Goal: Task Accomplishment & Management: Manage account settings

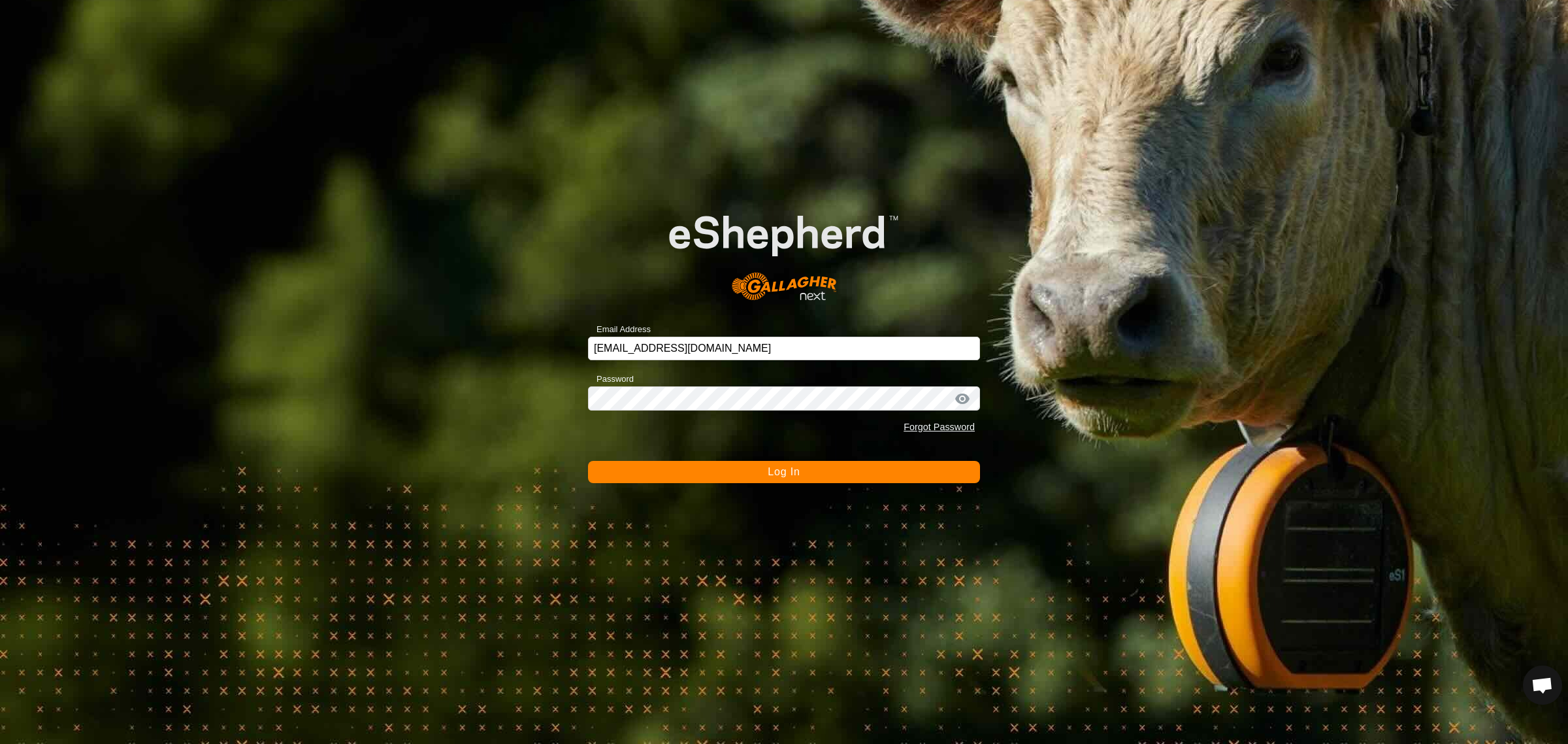
click at [772, 474] on span "Log In" at bounding box center [784, 472] width 32 height 11
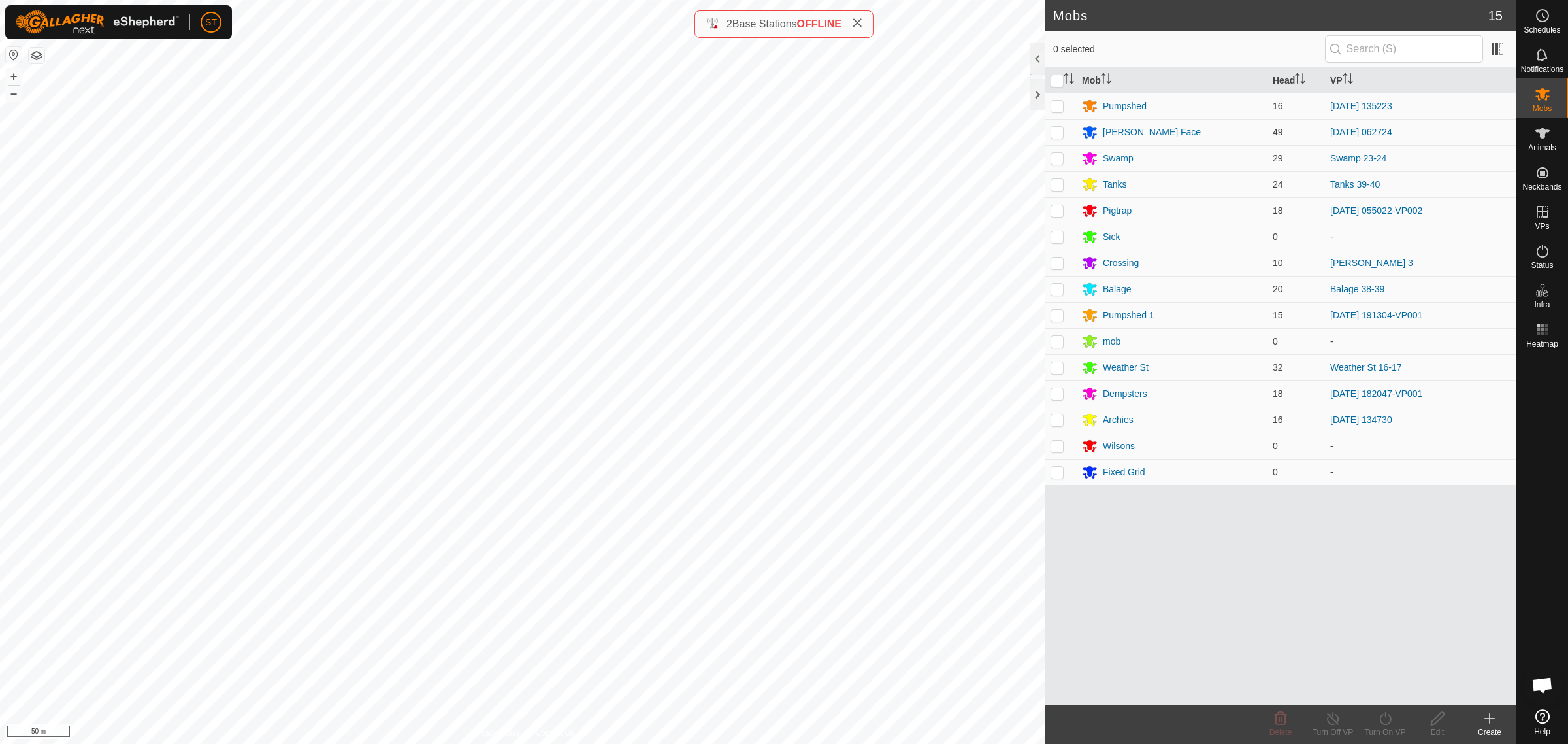
click at [1491, 718] on icon at bounding box center [1490, 719] width 16 height 16
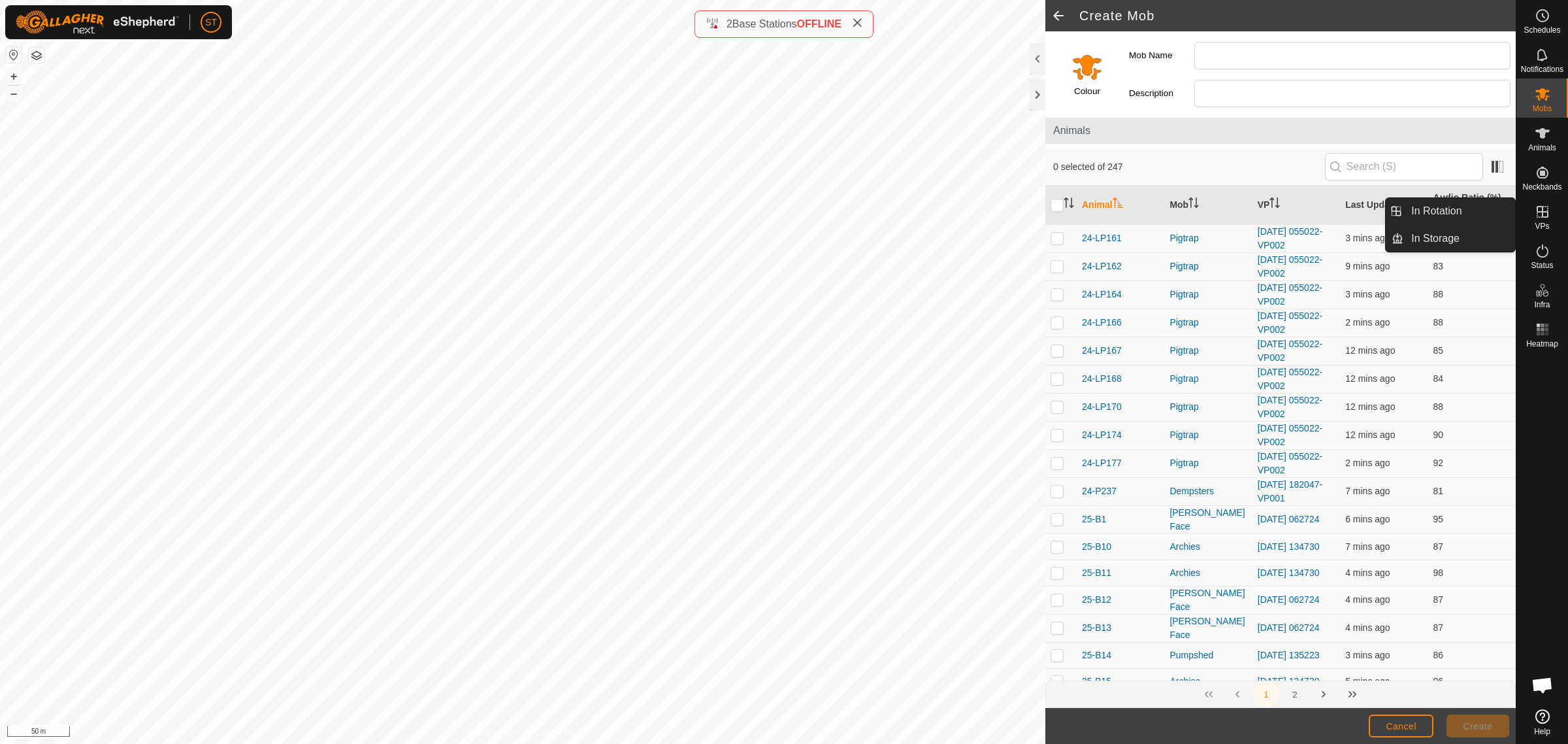
click at [1541, 213] on icon at bounding box center [1543, 211] width 16 height 16
click at [1443, 206] on link "In Rotation" at bounding box center [1459, 211] width 112 height 26
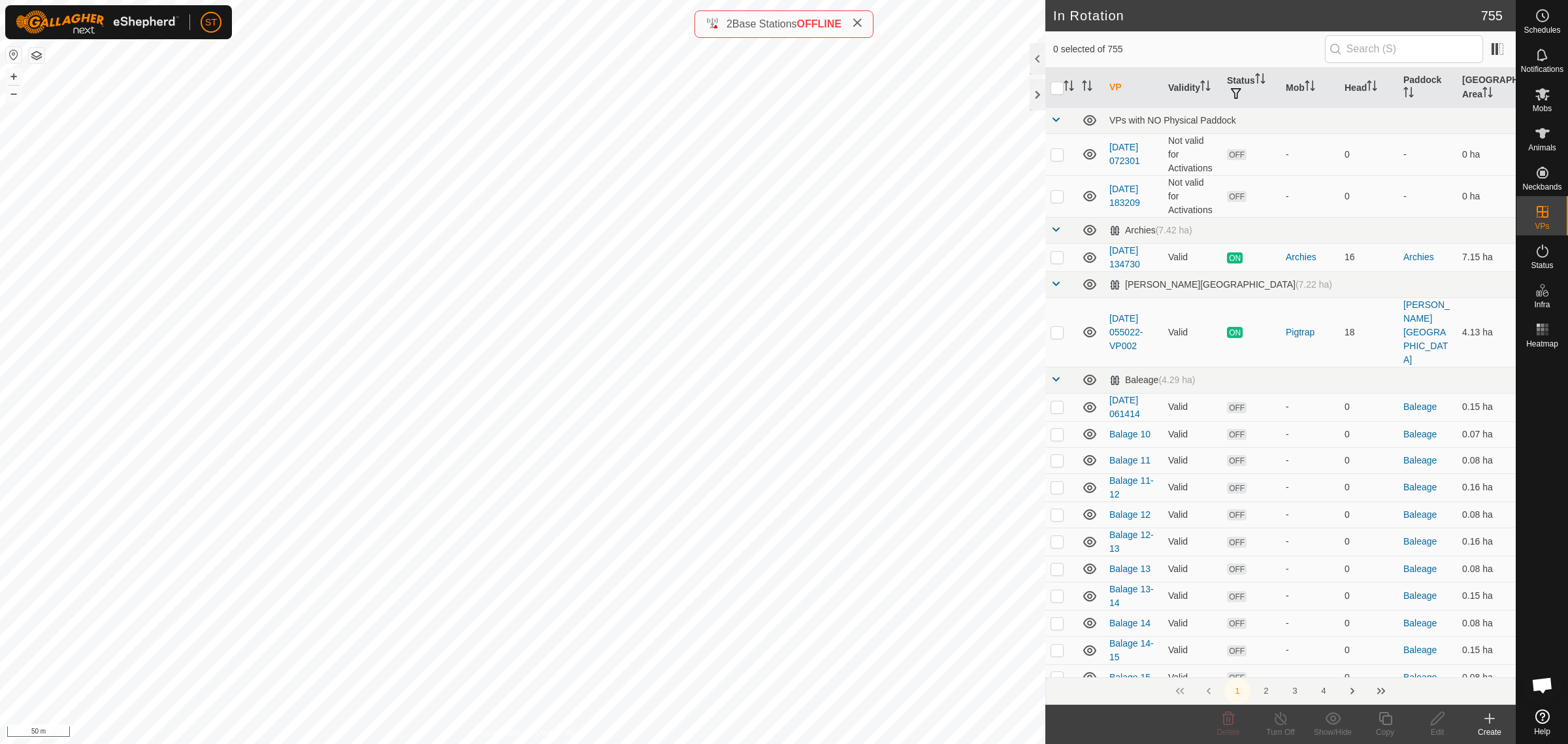
click at [1489, 724] on icon at bounding box center [1490, 719] width 16 height 16
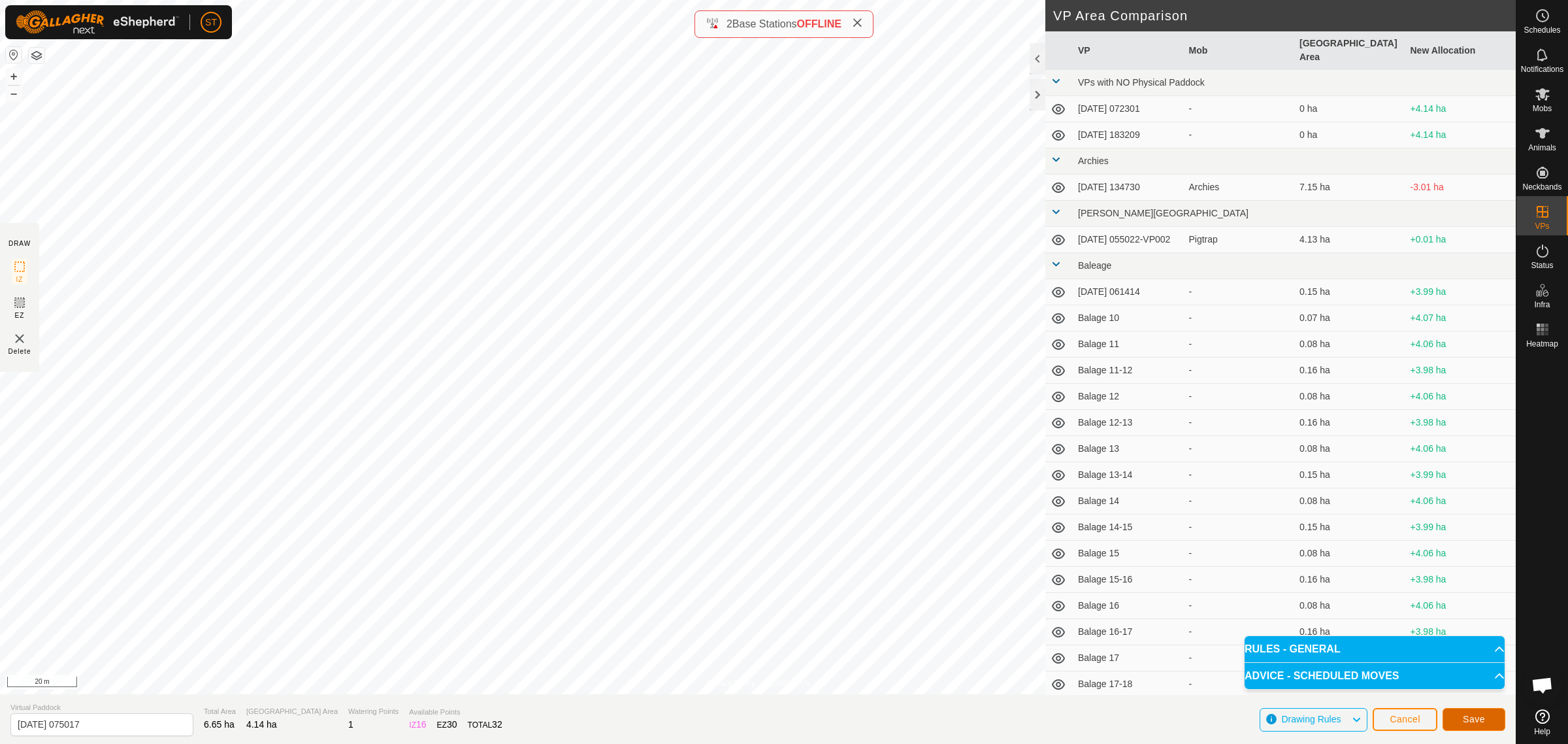
click at [1458, 717] on button "Save" at bounding box center [1474, 720] width 63 height 23
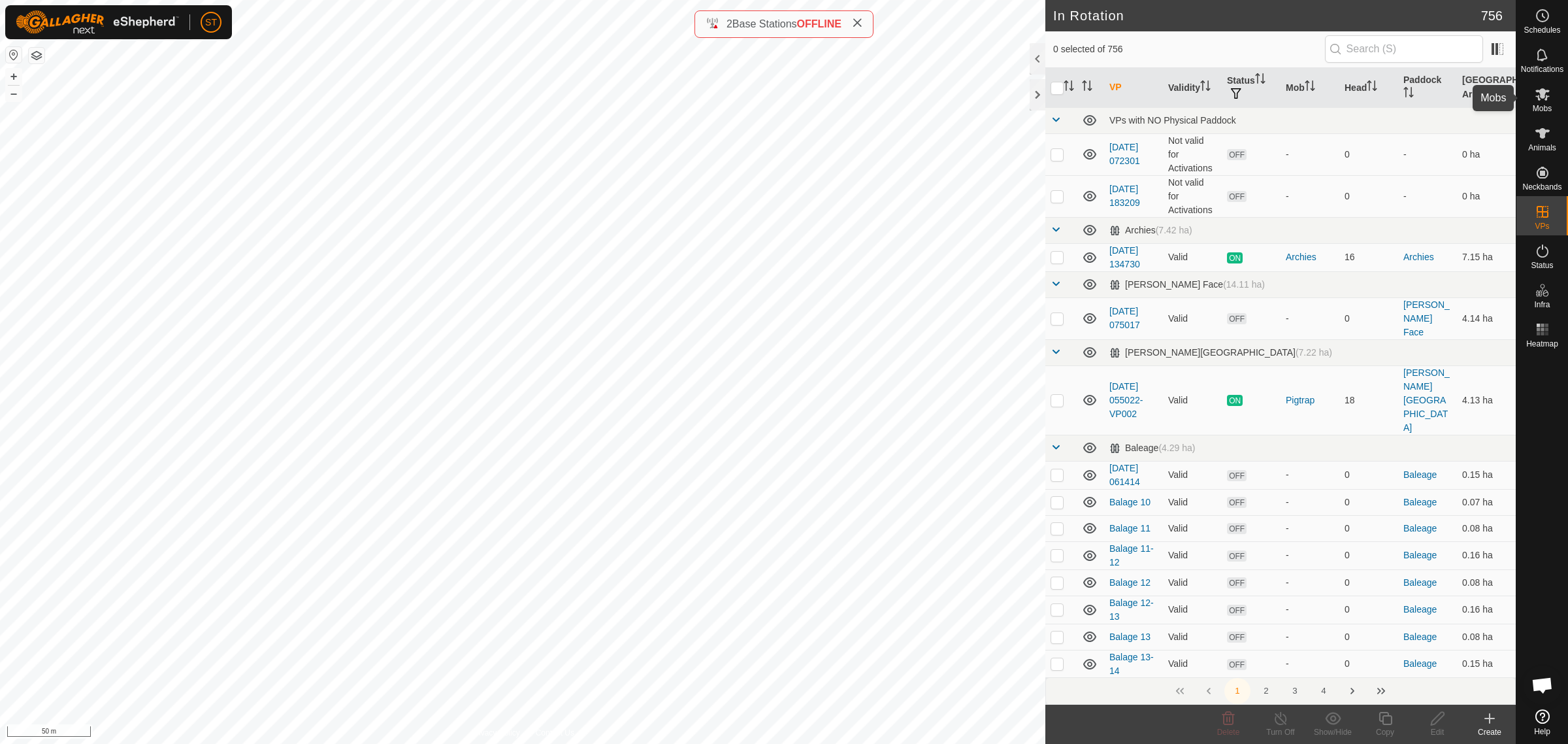
click at [1543, 97] on icon at bounding box center [1543, 94] width 14 height 12
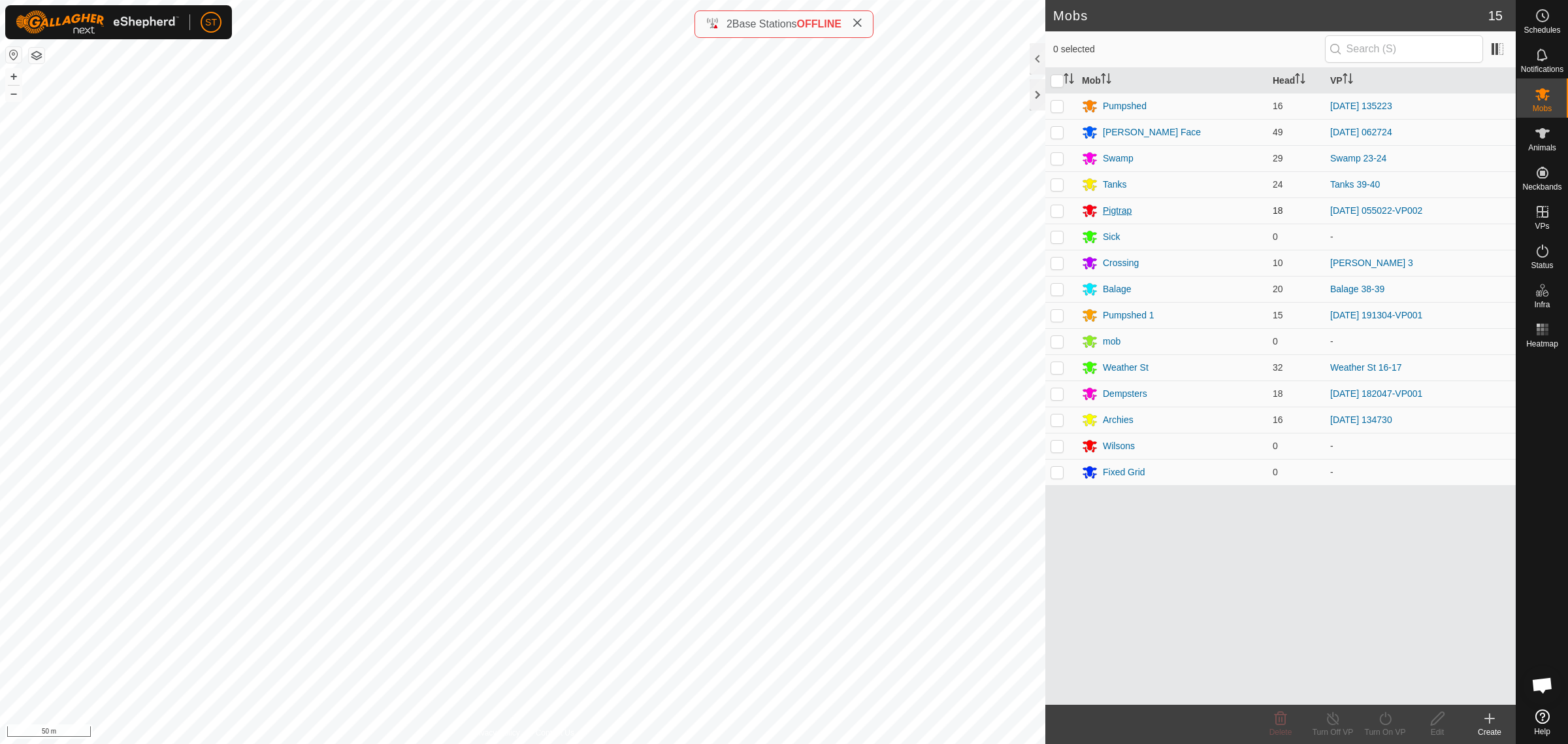
click at [1111, 212] on div "Pigtrap" at bounding box center [1117, 210] width 29 height 14
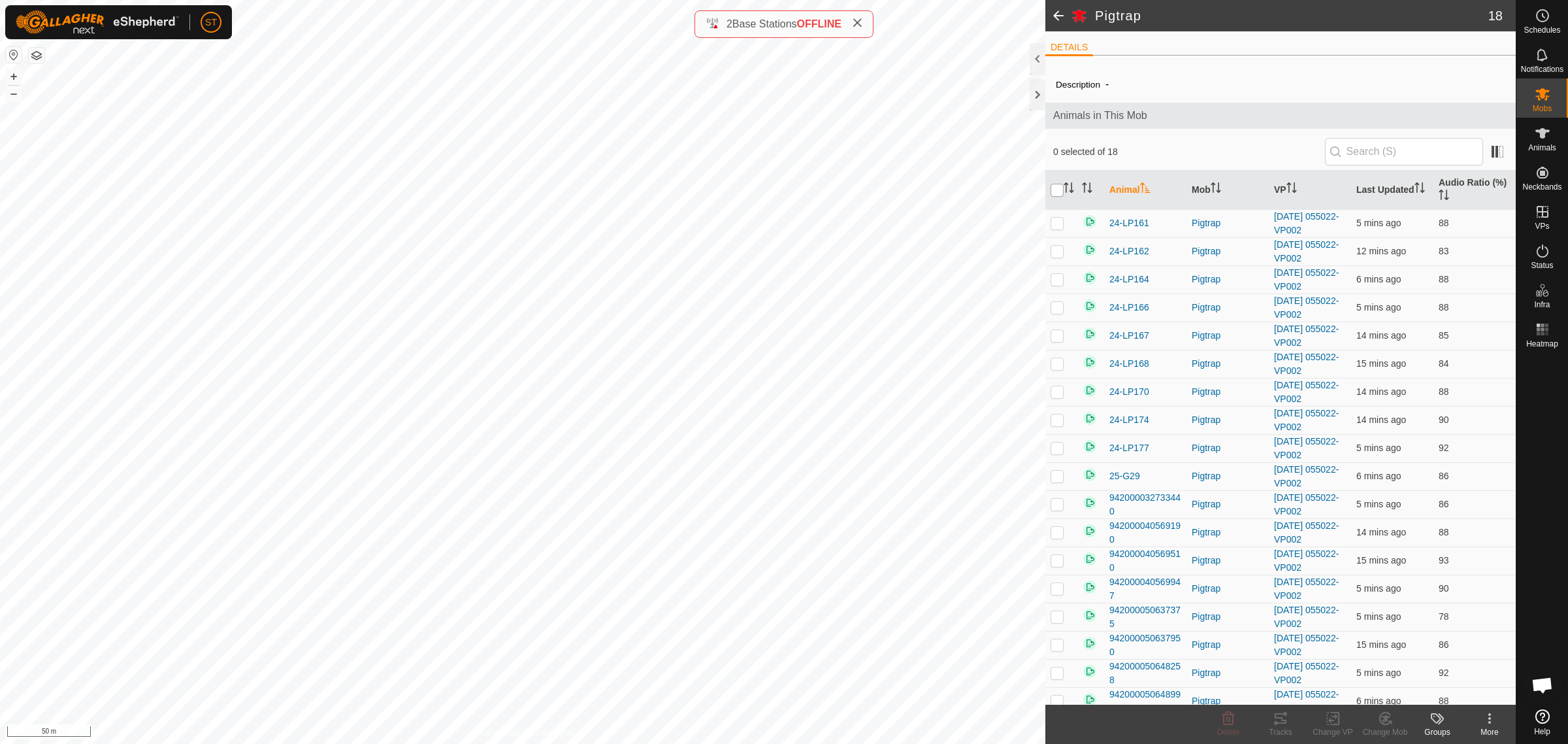
click at [1054, 186] on input "checkbox" at bounding box center [1057, 191] width 13 height 13
checkbox input "true"
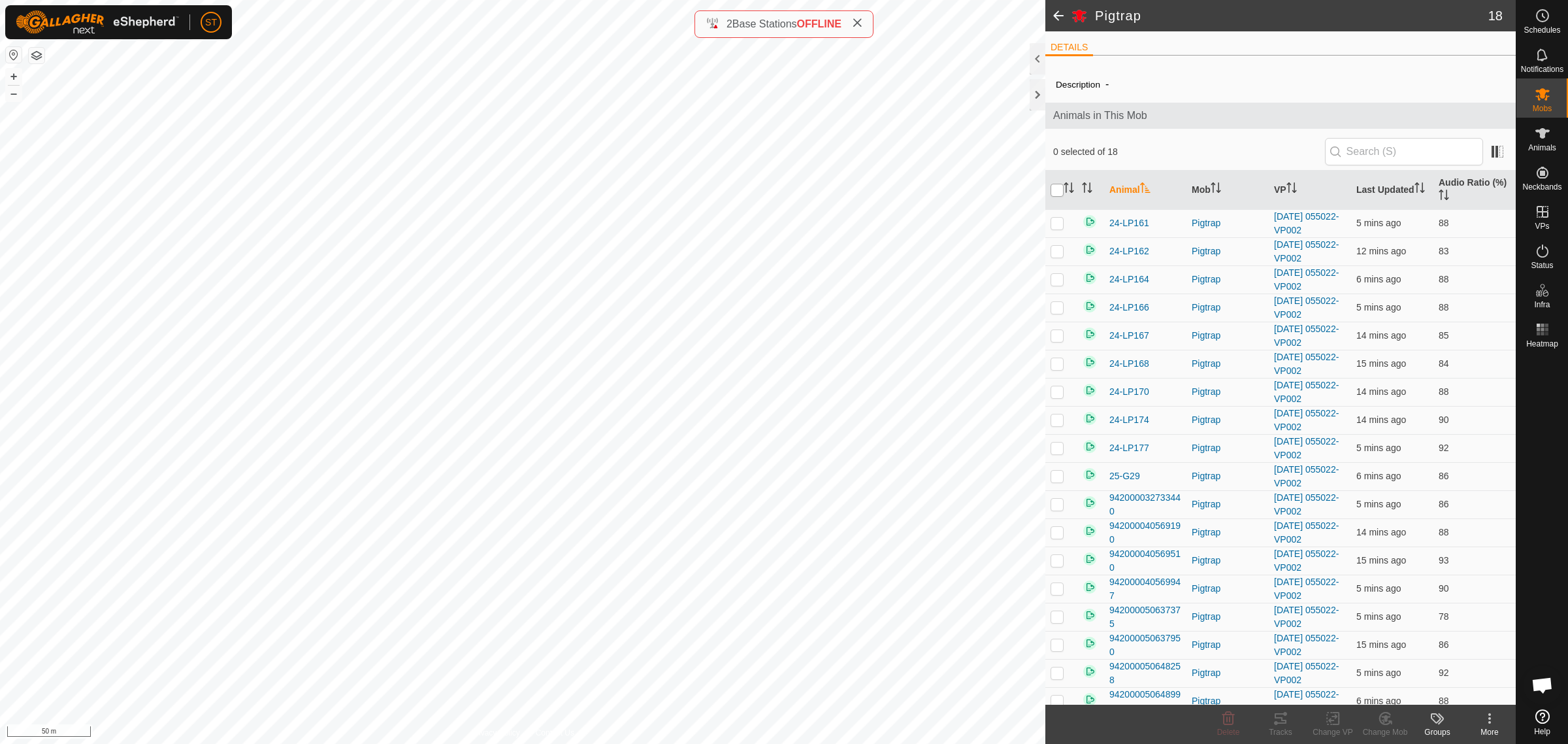
checkbox input "true"
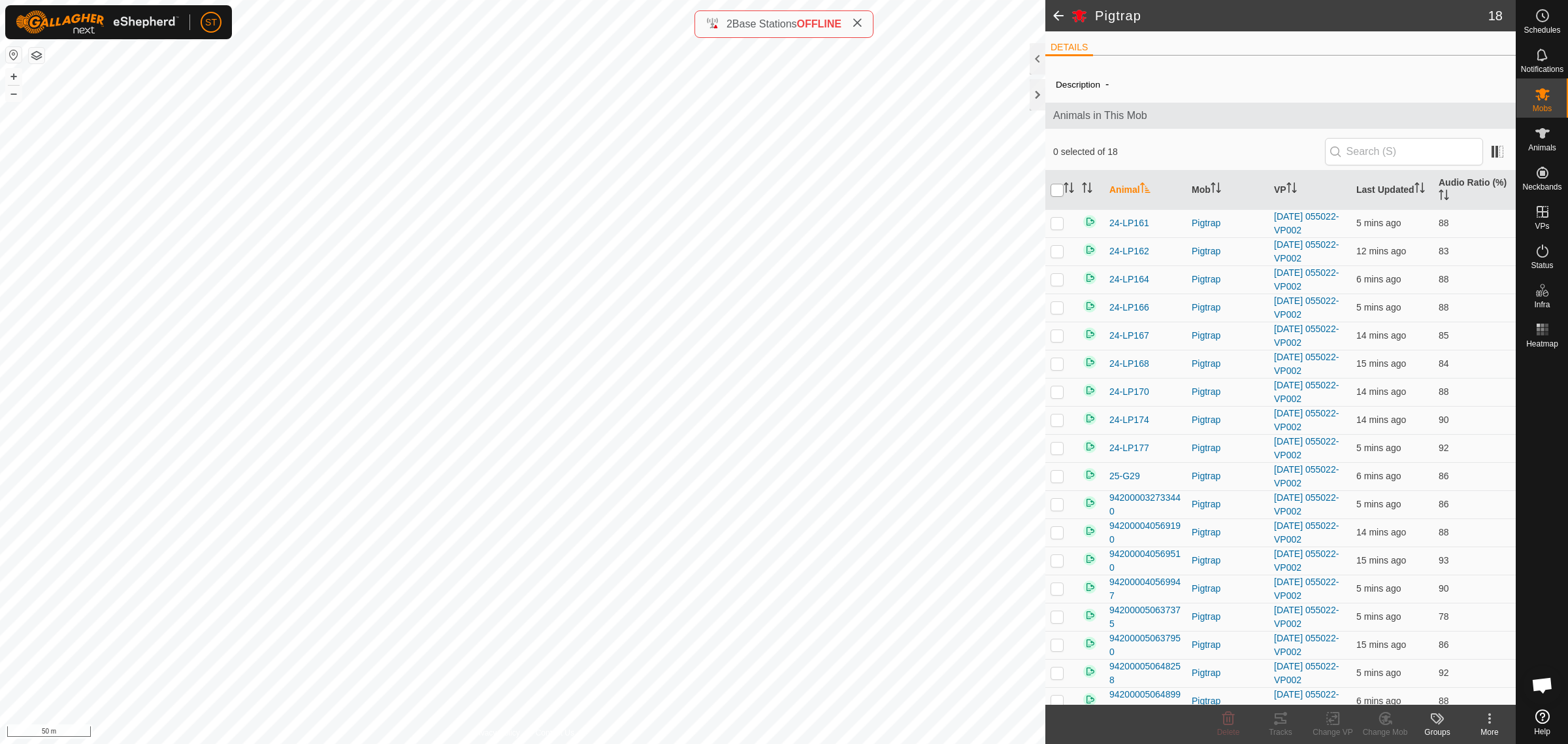
checkbox input "true"
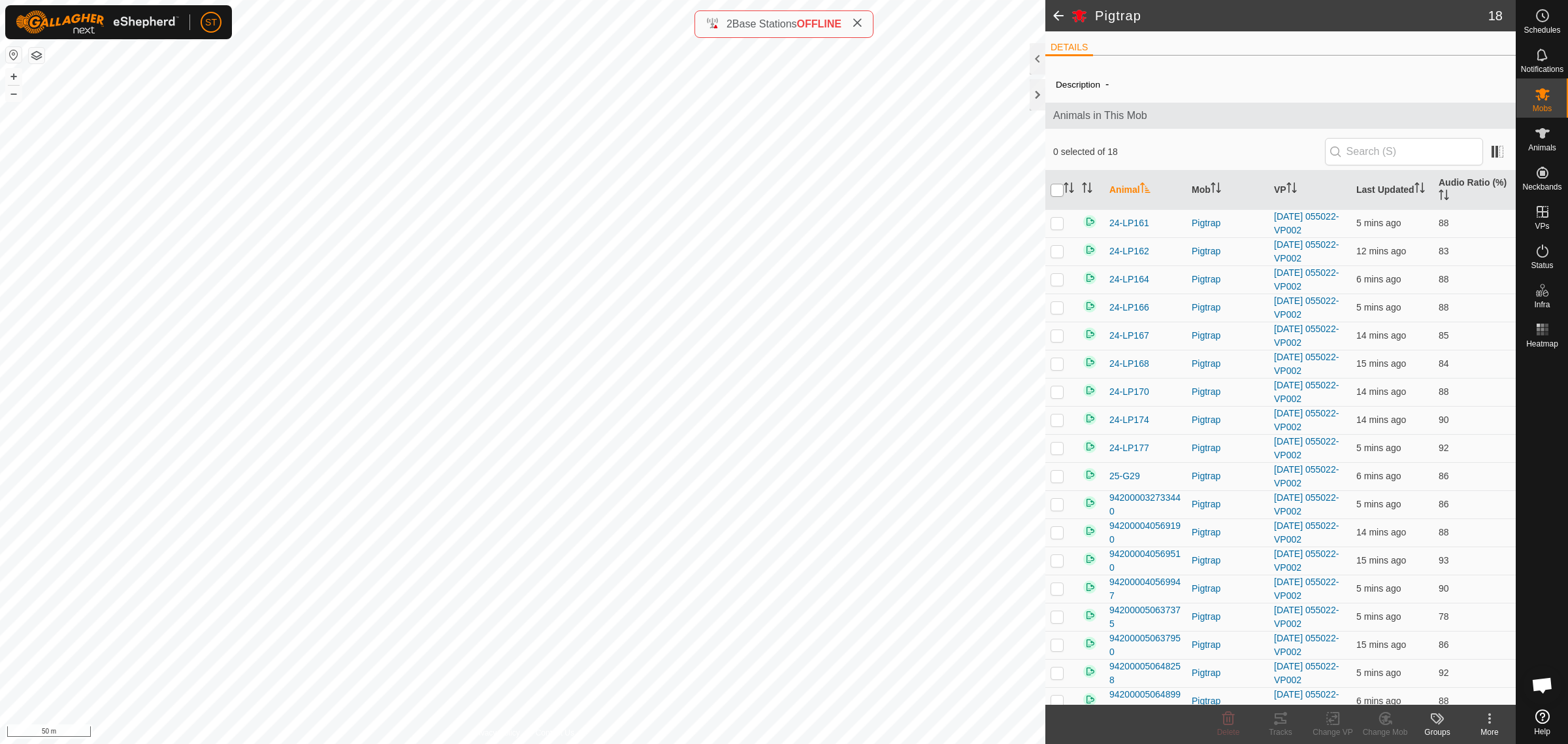
checkbox input "true"
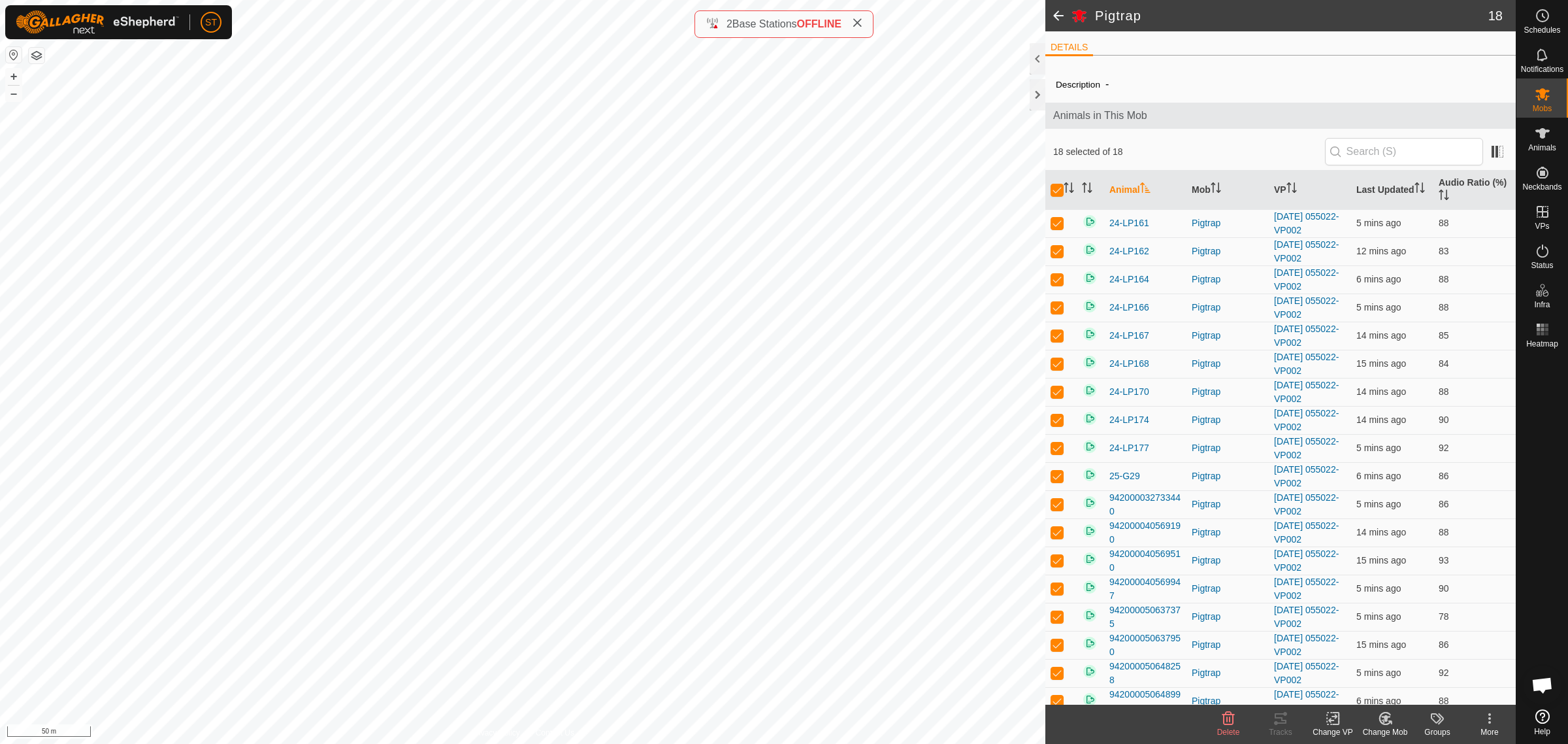
click at [1328, 721] on icon at bounding box center [1333, 719] width 16 height 16
click at [1373, 662] on span "Choose VP..." at bounding box center [1366, 662] width 60 height 16
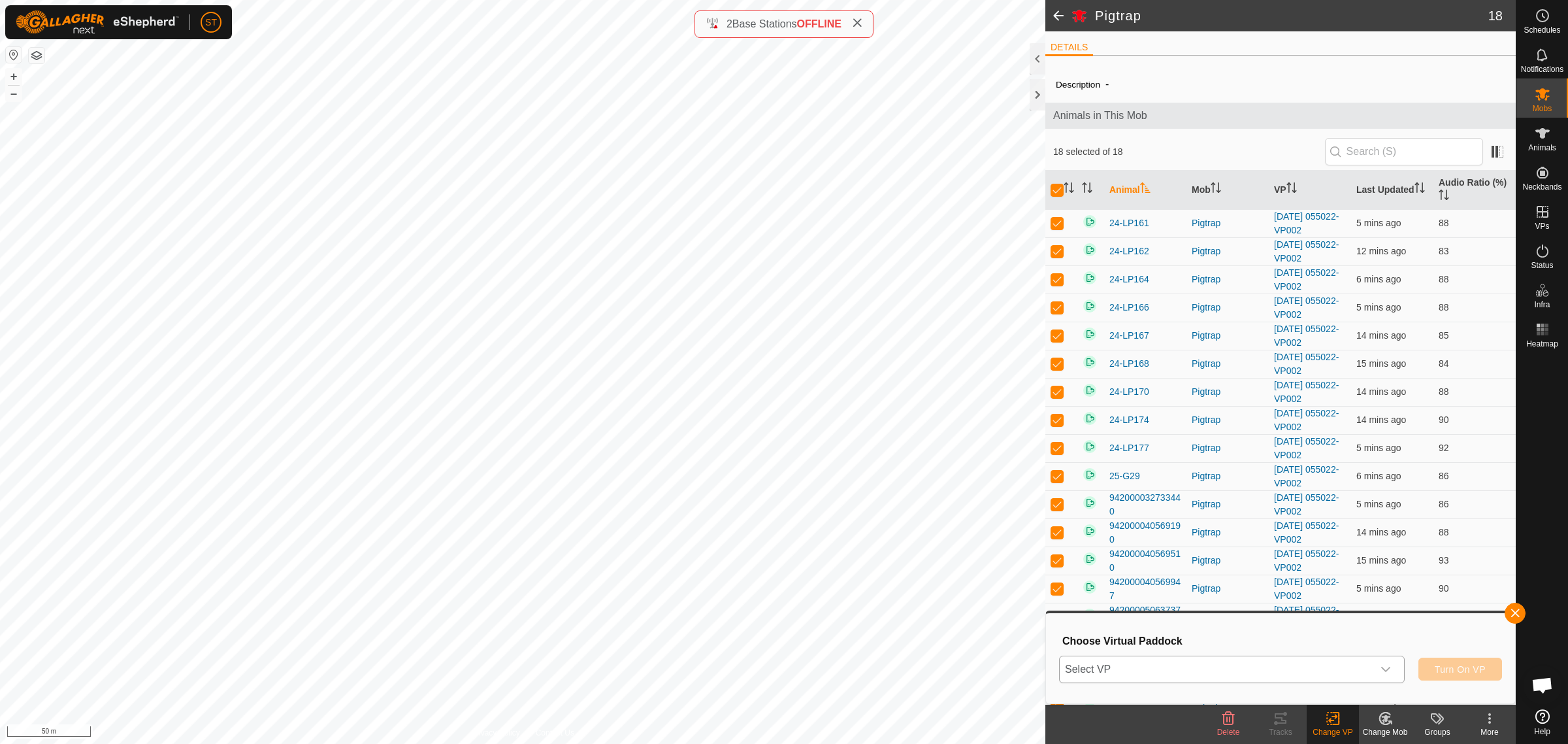
click at [1387, 669] on icon "dropdown trigger" at bounding box center [1386, 670] width 9 height 6
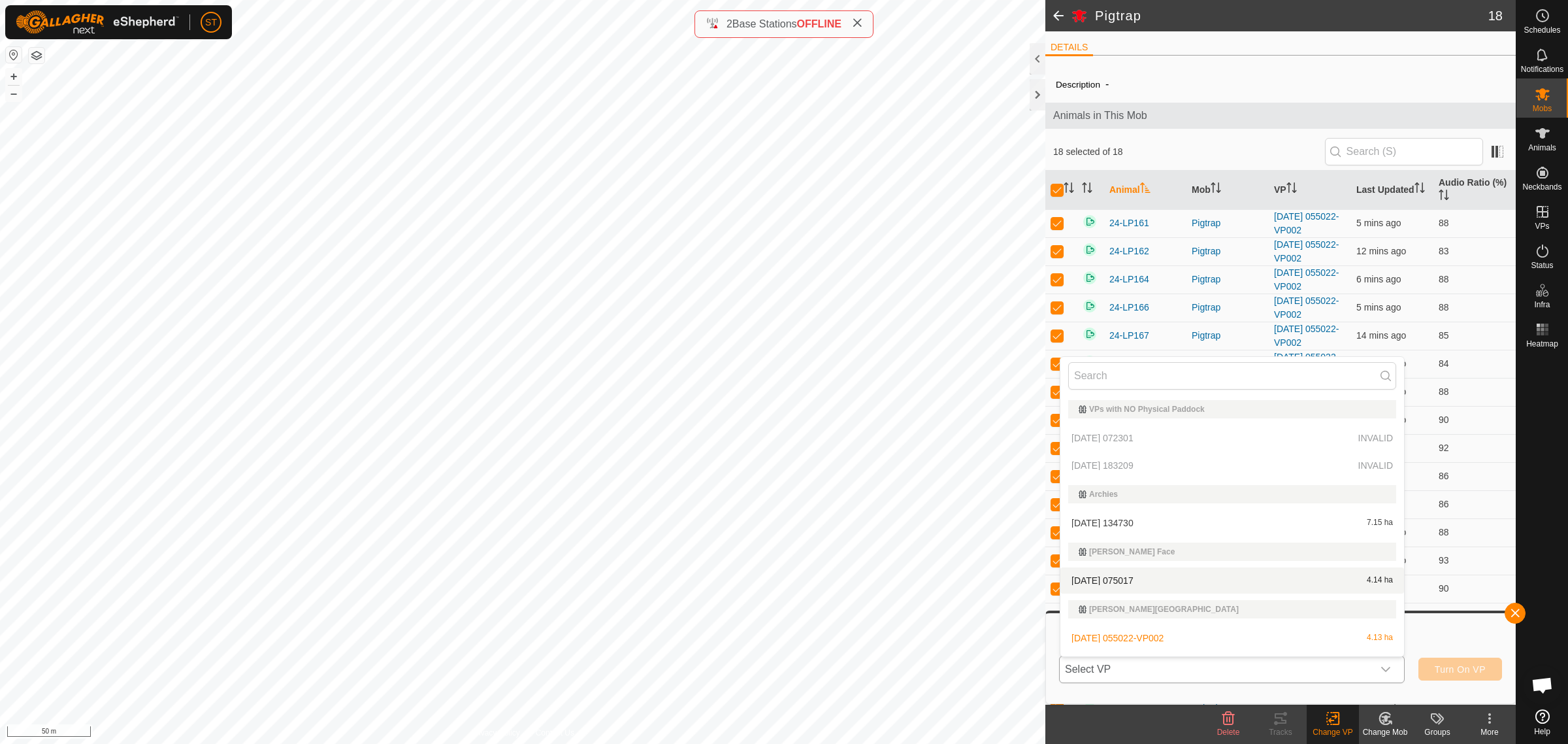
click at [1115, 572] on li "[DATE] 075017 4.14 ha" at bounding box center [1233, 581] width 344 height 26
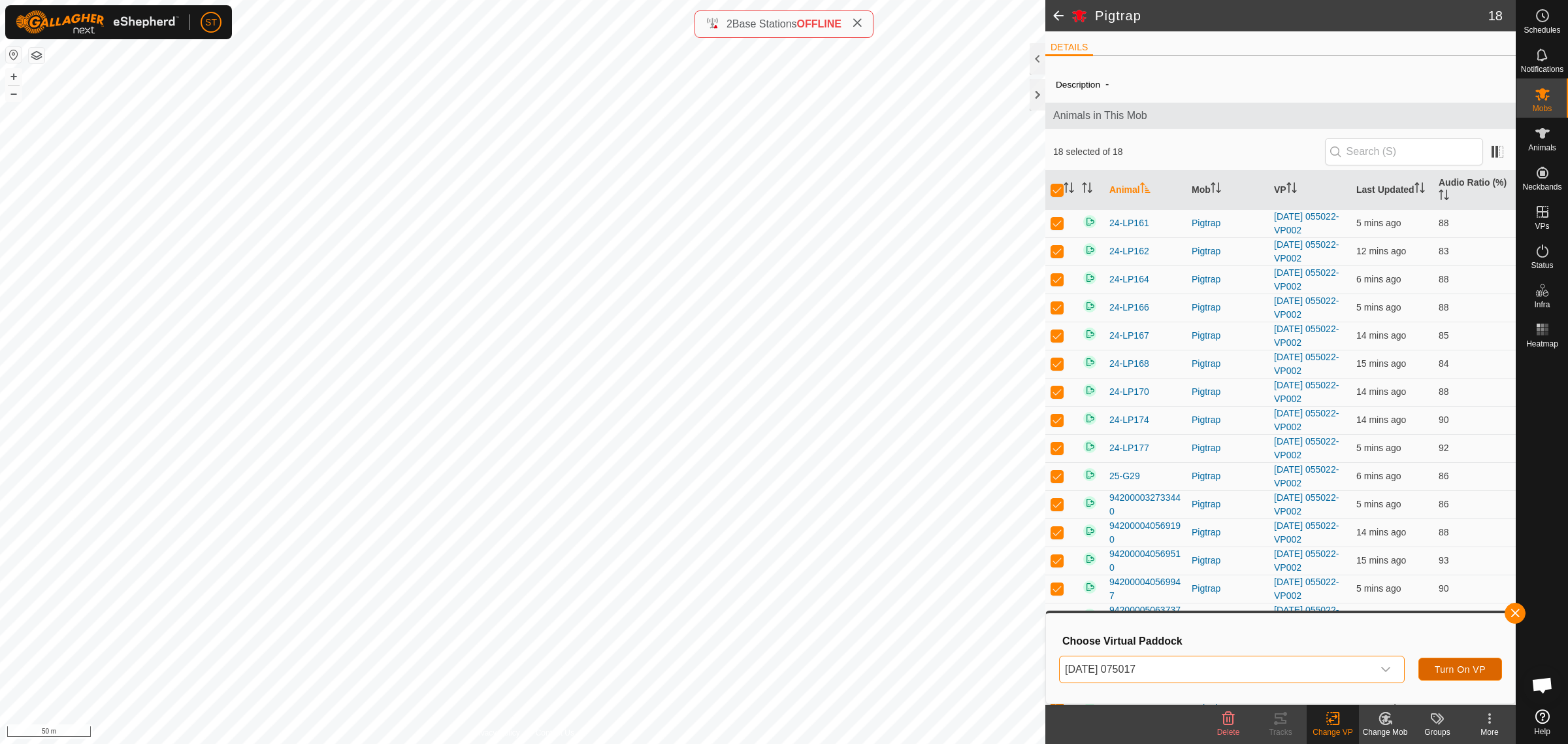
click at [1469, 672] on span "Turn On VP" at bounding box center [1460, 669] width 51 height 10
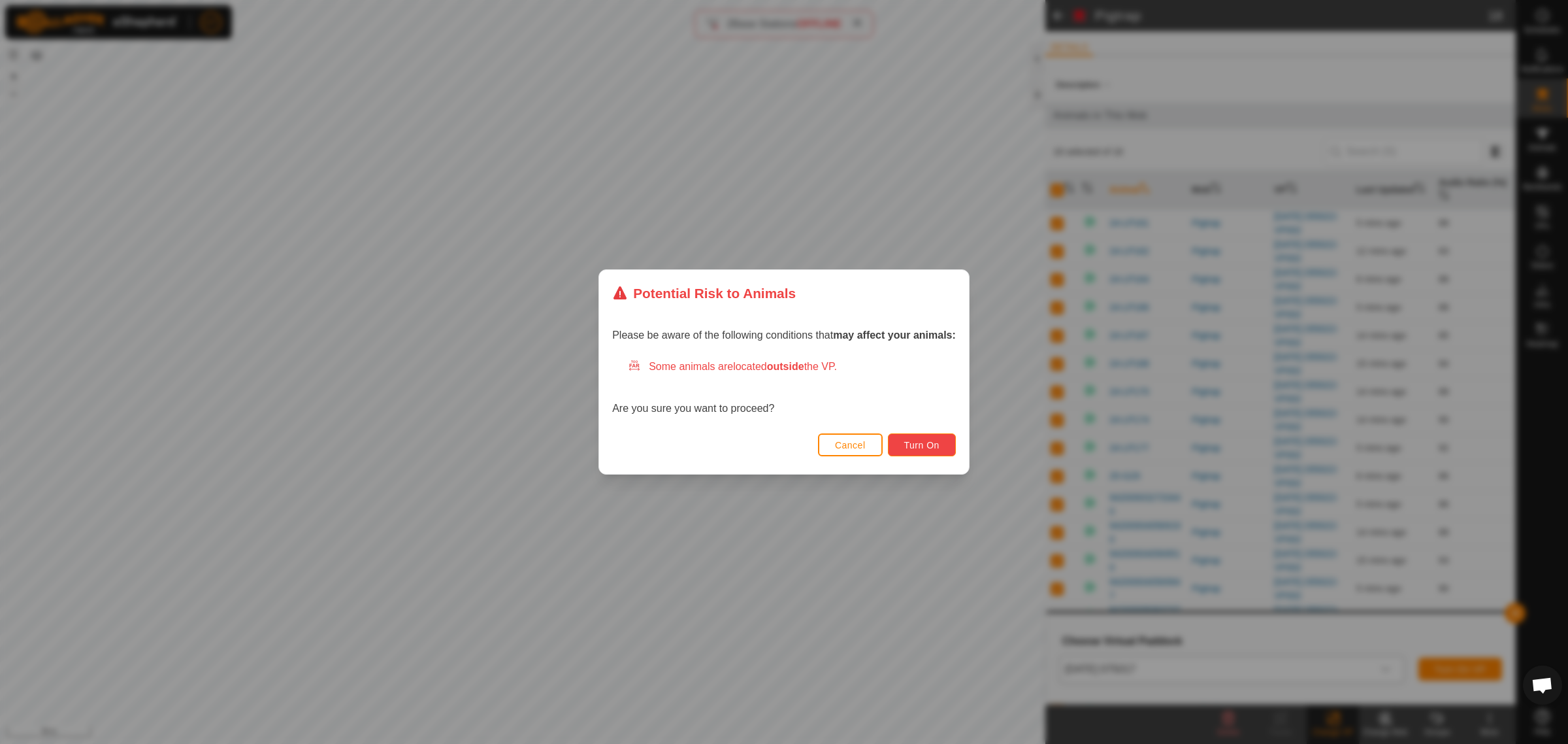
click at [911, 444] on span "Turn On" at bounding box center [922, 444] width 36 height 10
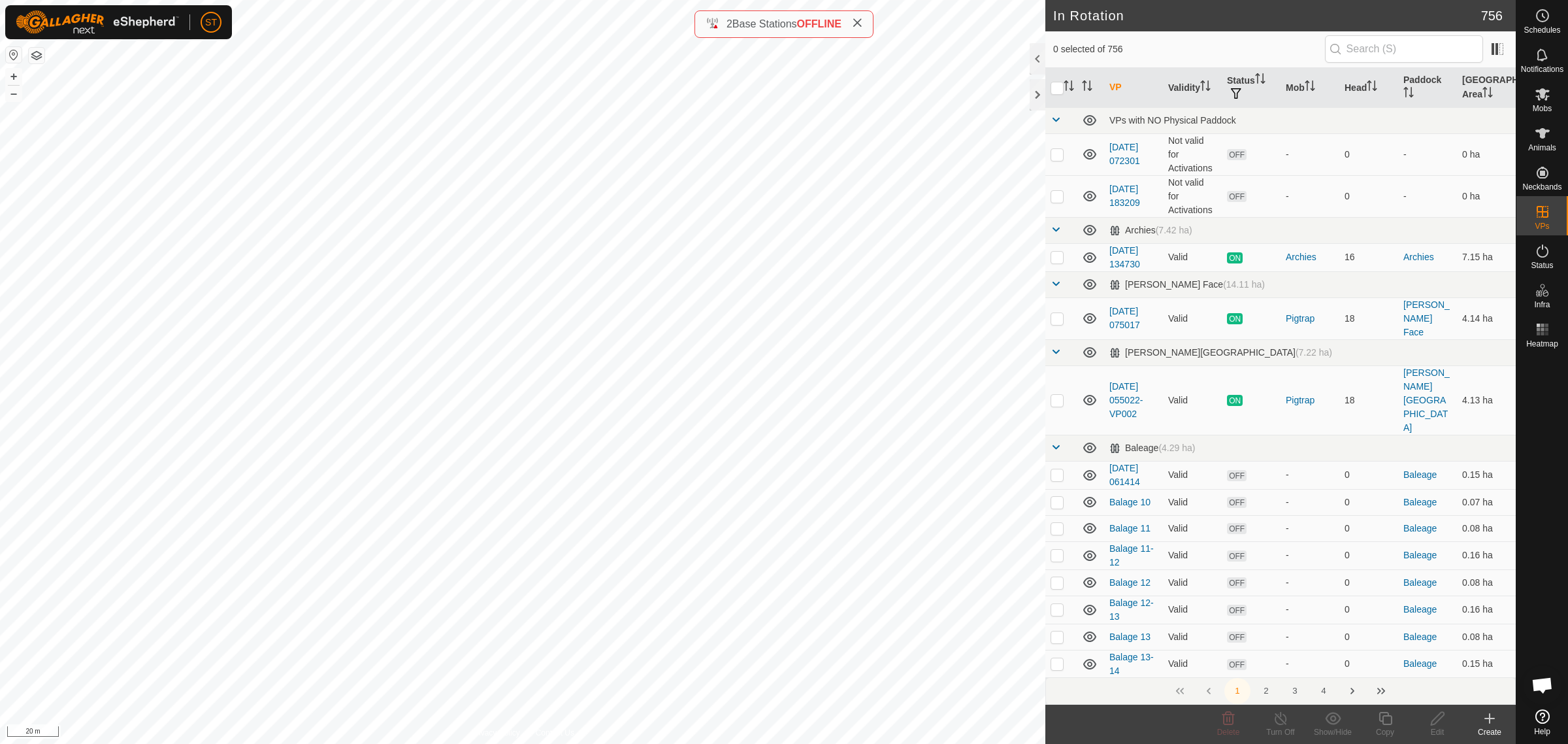
click at [1489, 729] on div "Create" at bounding box center [1490, 732] width 53 height 12
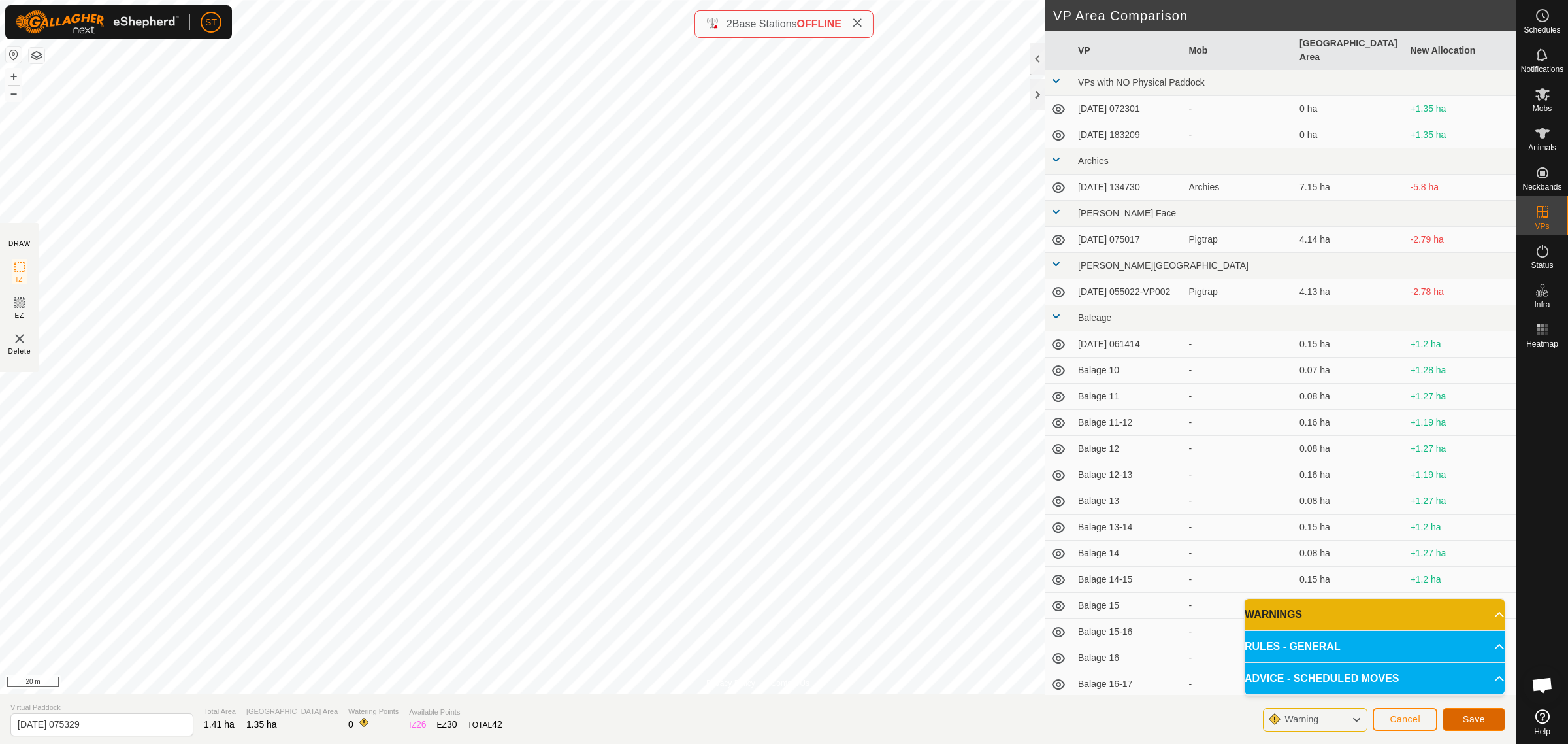
click at [1451, 713] on button "Save" at bounding box center [1474, 720] width 63 height 23
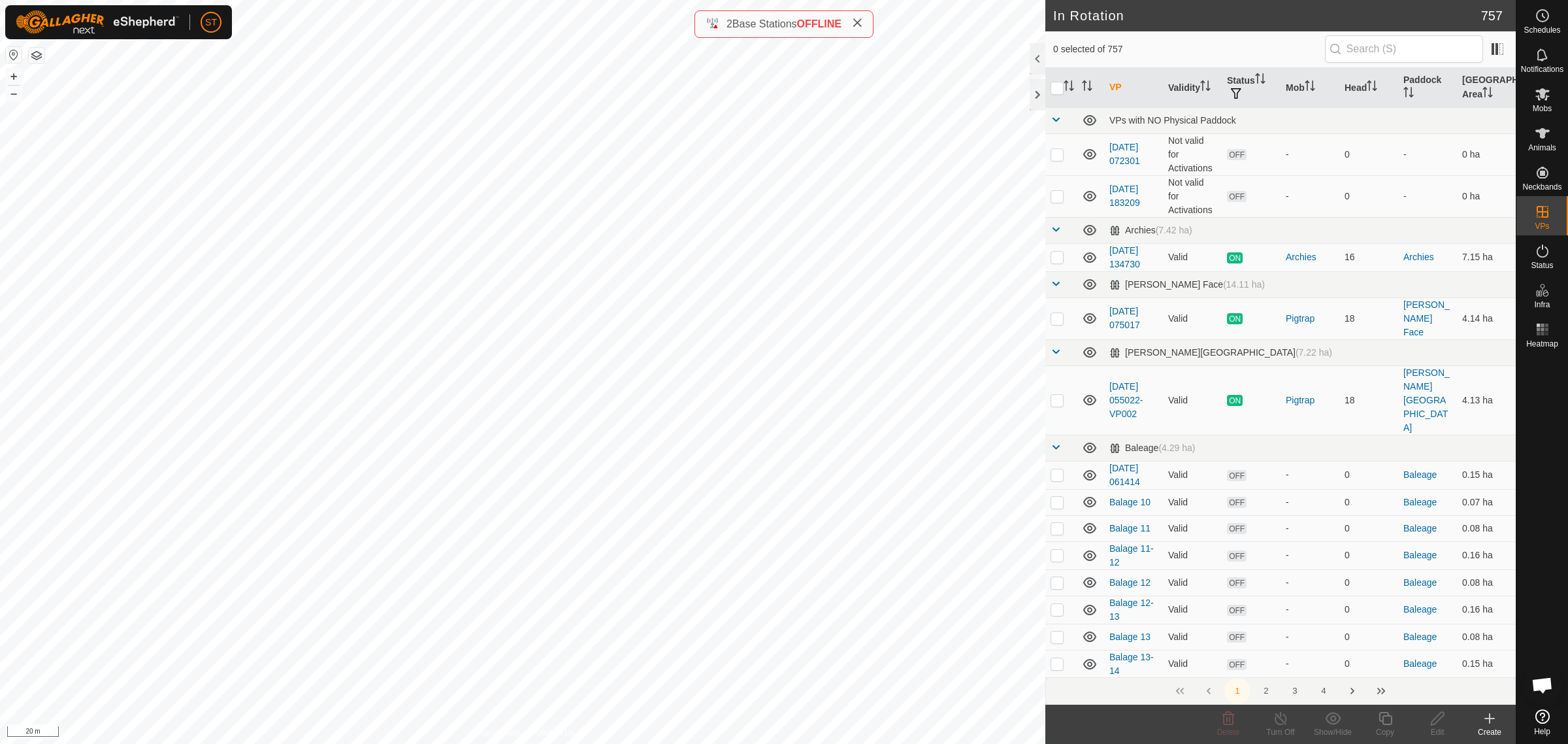
click at [1494, 726] on icon at bounding box center [1490, 719] width 16 height 16
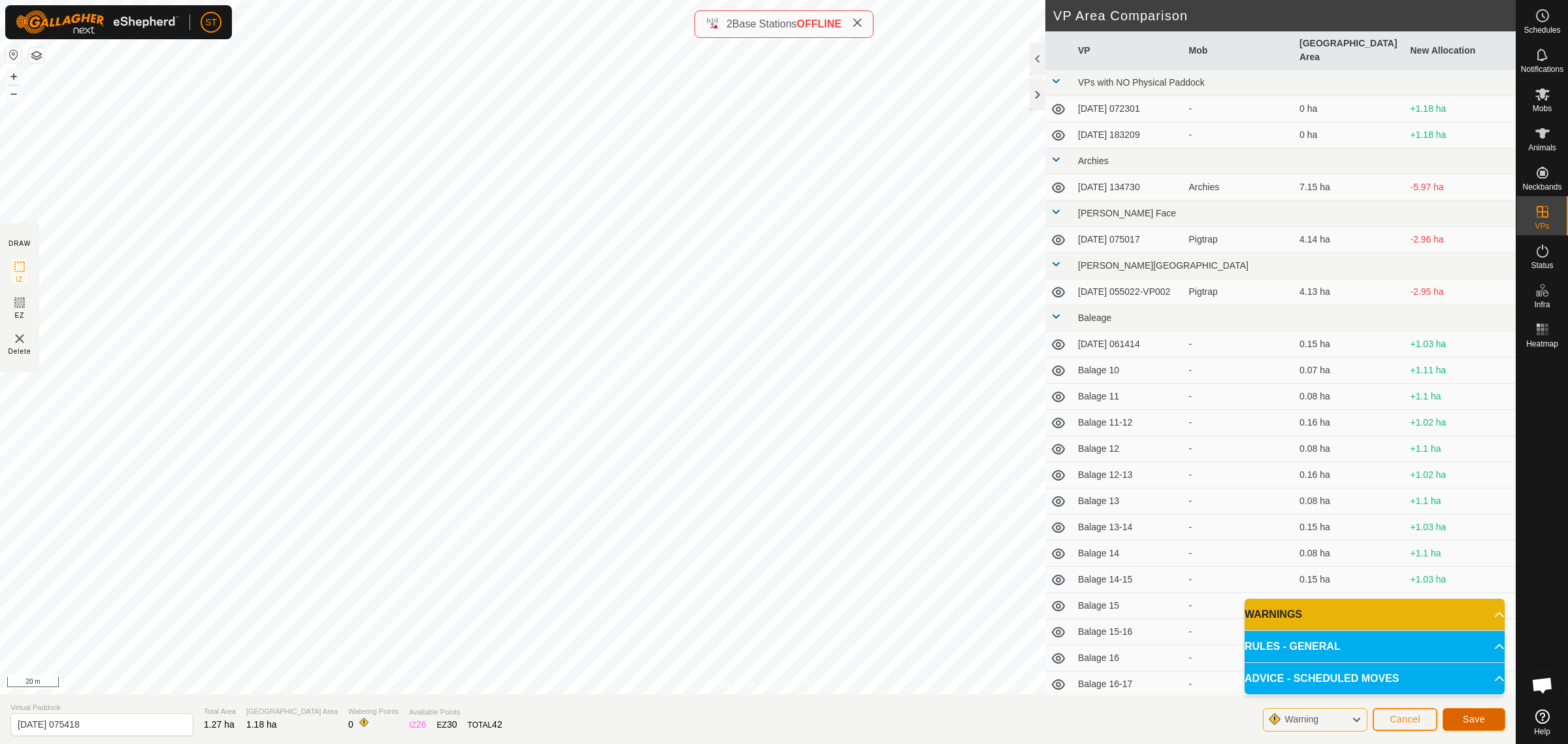
click at [1482, 718] on span "Save" at bounding box center [1474, 719] width 23 height 10
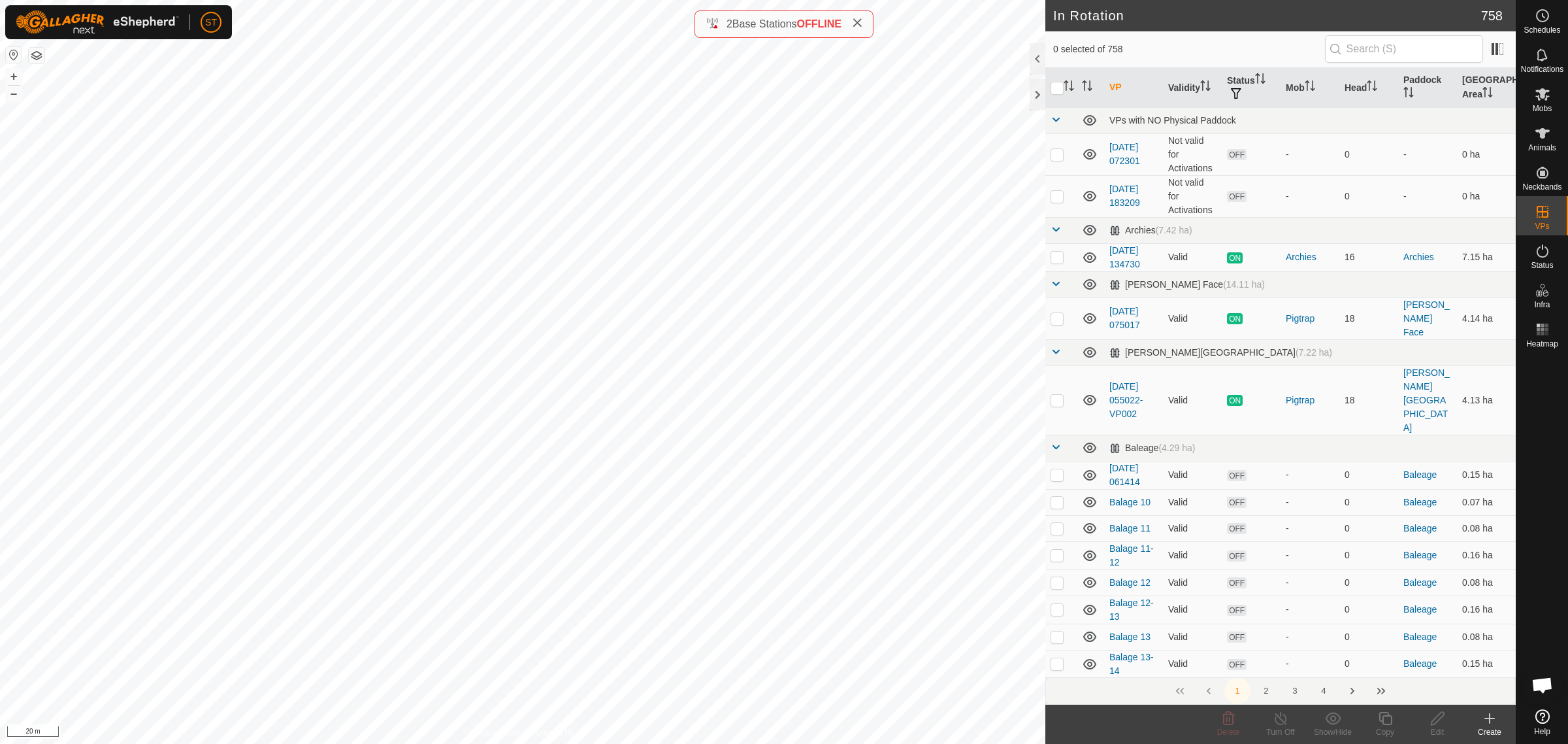
click at [1489, 723] on icon at bounding box center [1490, 719] width 16 height 16
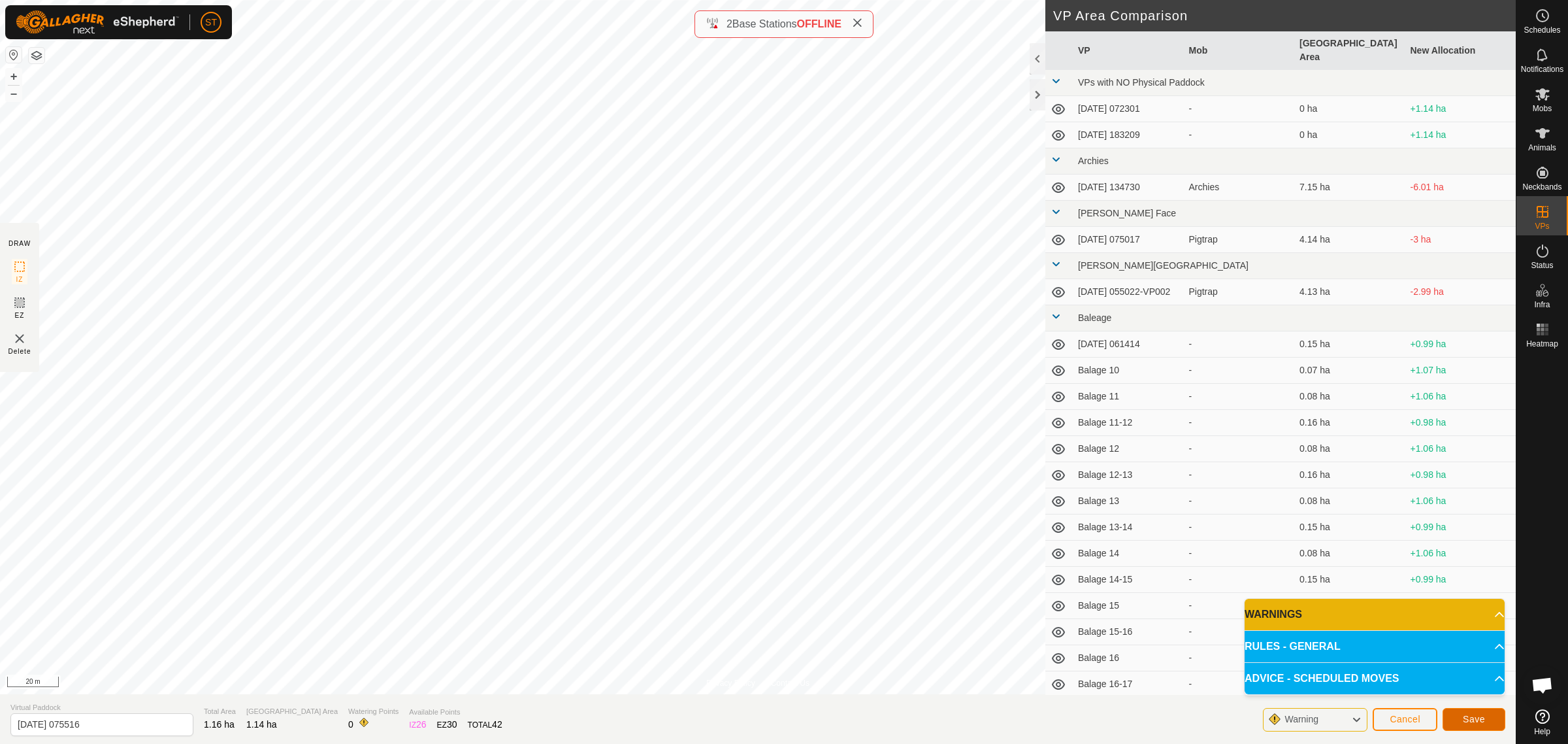
click at [1475, 722] on span "Save" at bounding box center [1474, 719] width 23 height 10
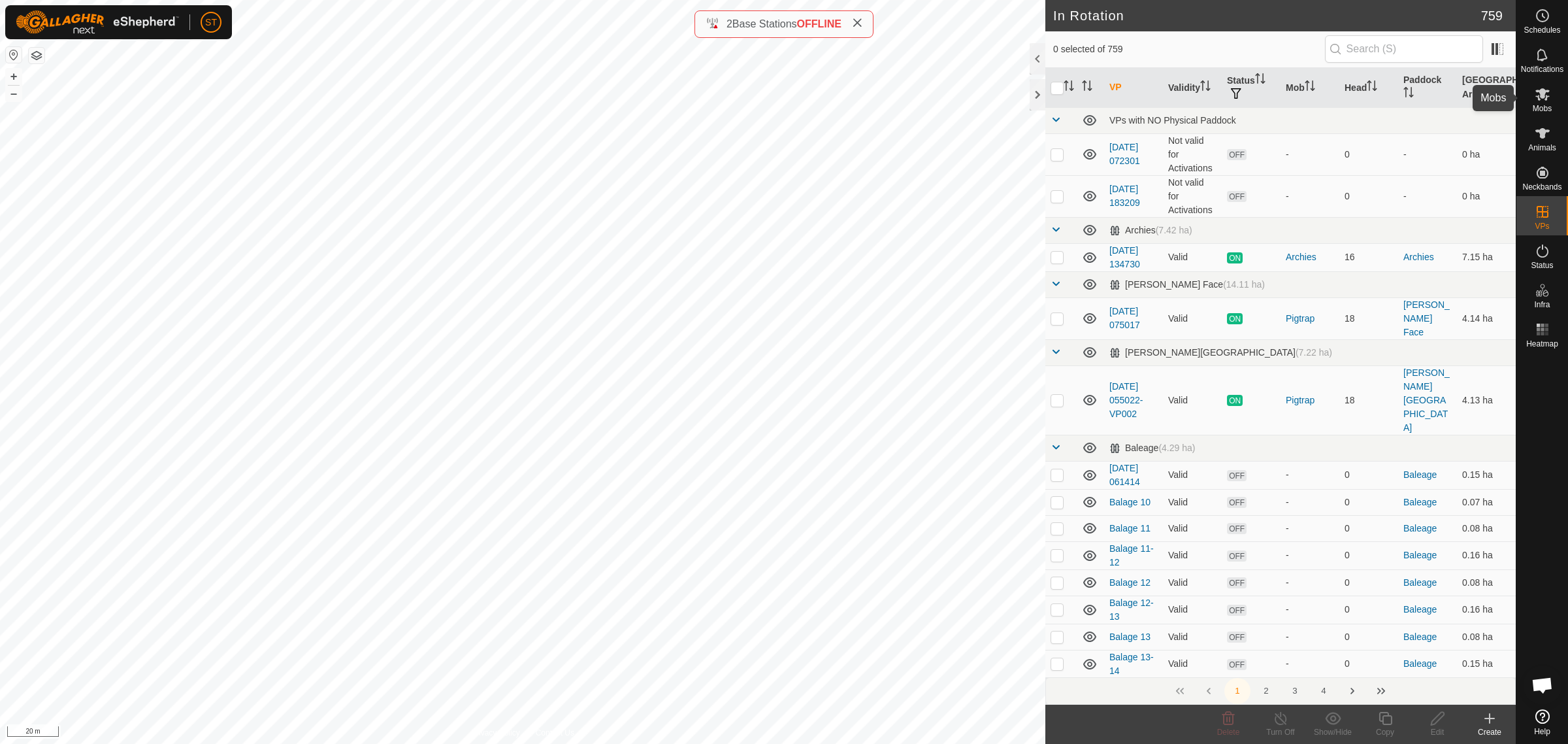
click at [1543, 95] on icon at bounding box center [1543, 94] width 14 height 12
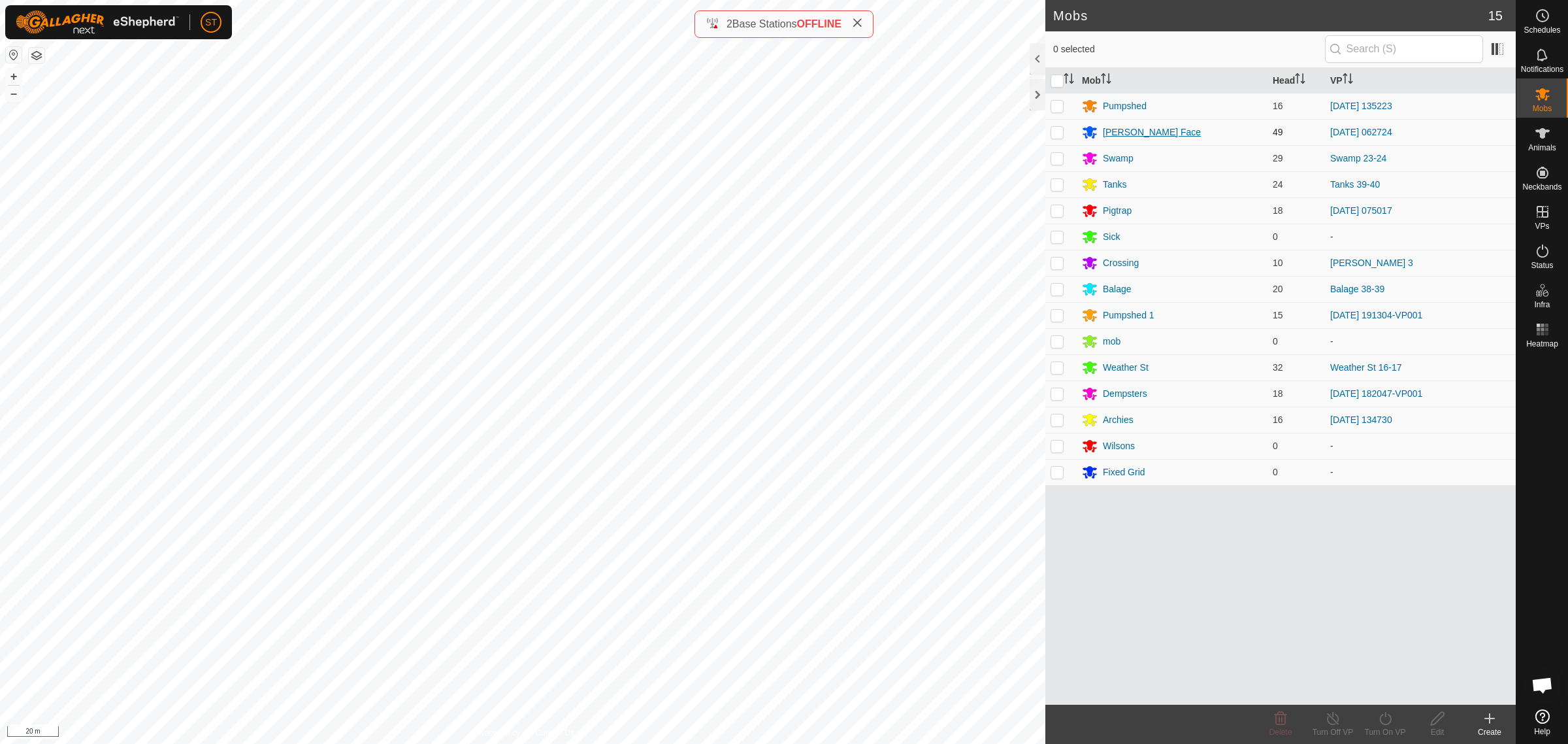
click at [1115, 129] on div "[PERSON_NAME] Face" at bounding box center [1152, 132] width 98 height 14
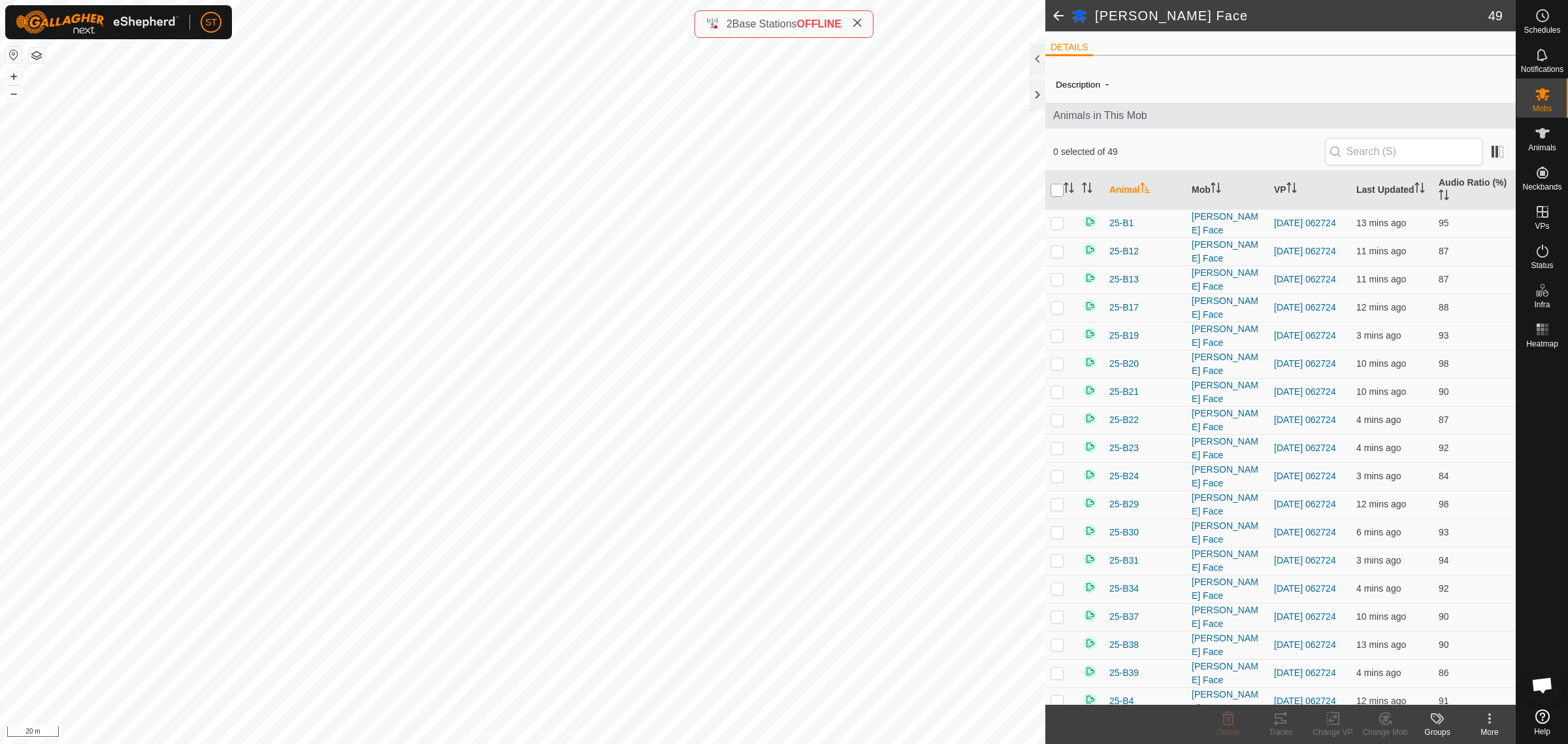
click at [1056, 190] on input "checkbox" at bounding box center [1057, 191] width 13 height 13
checkbox input "true"
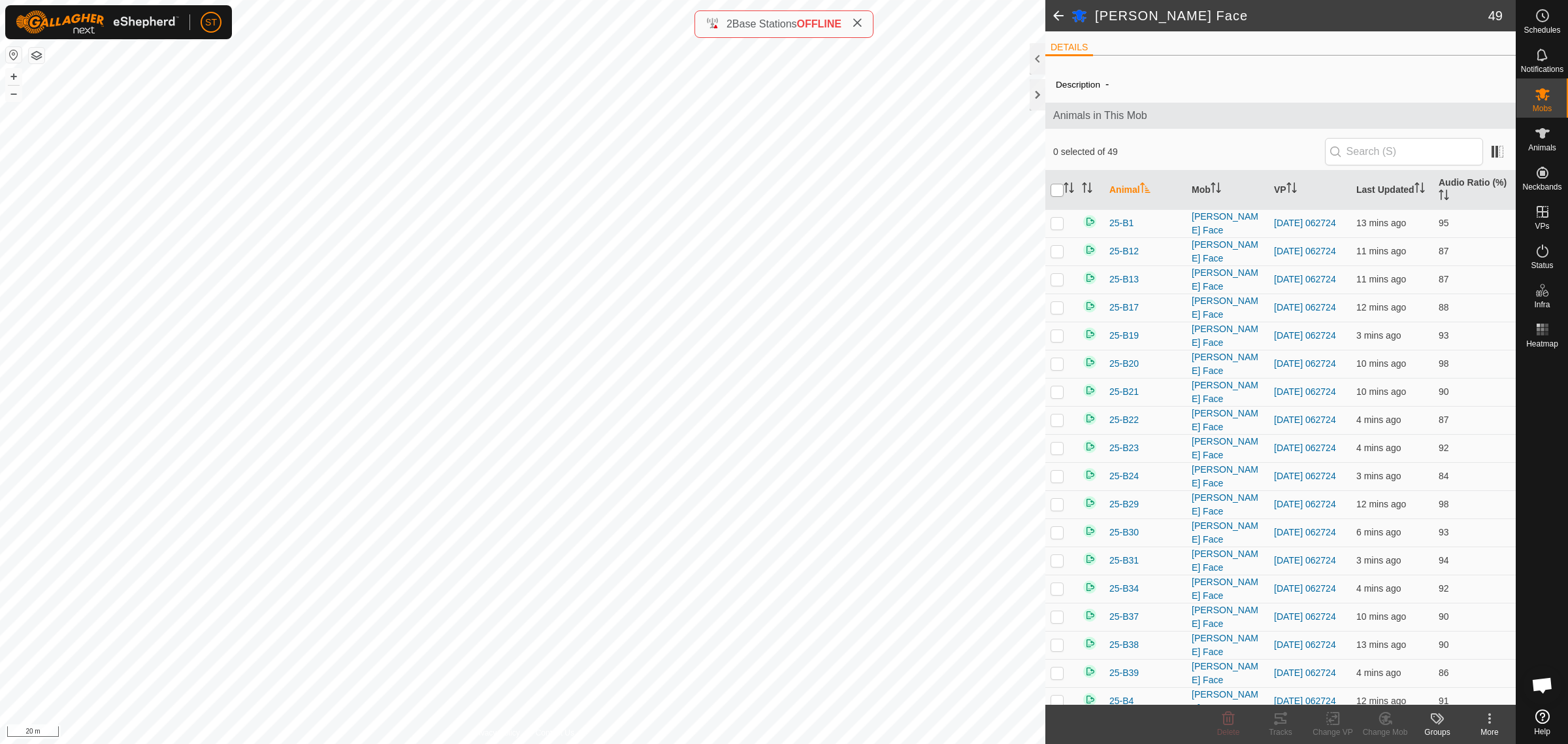
checkbox input "true"
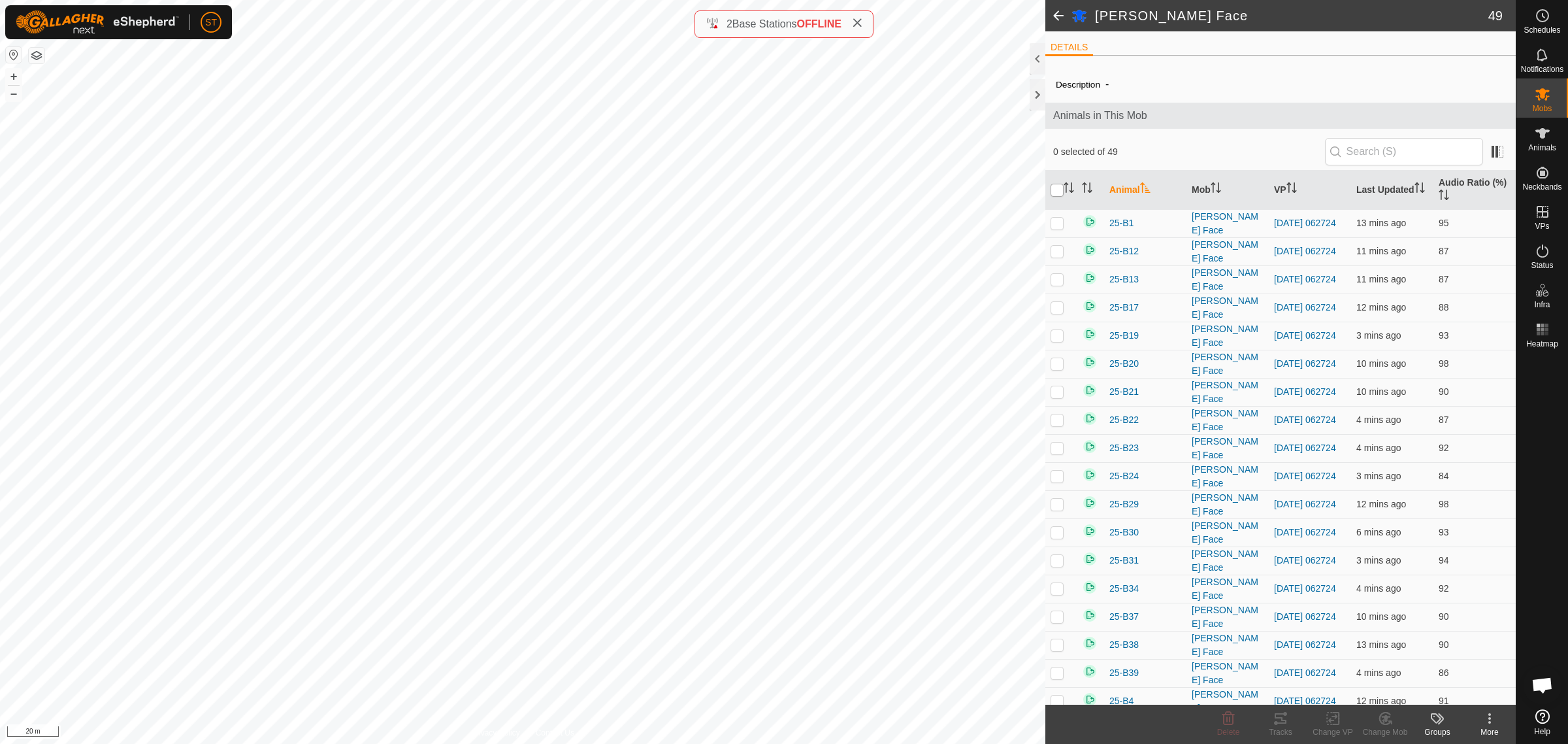
checkbox input "true"
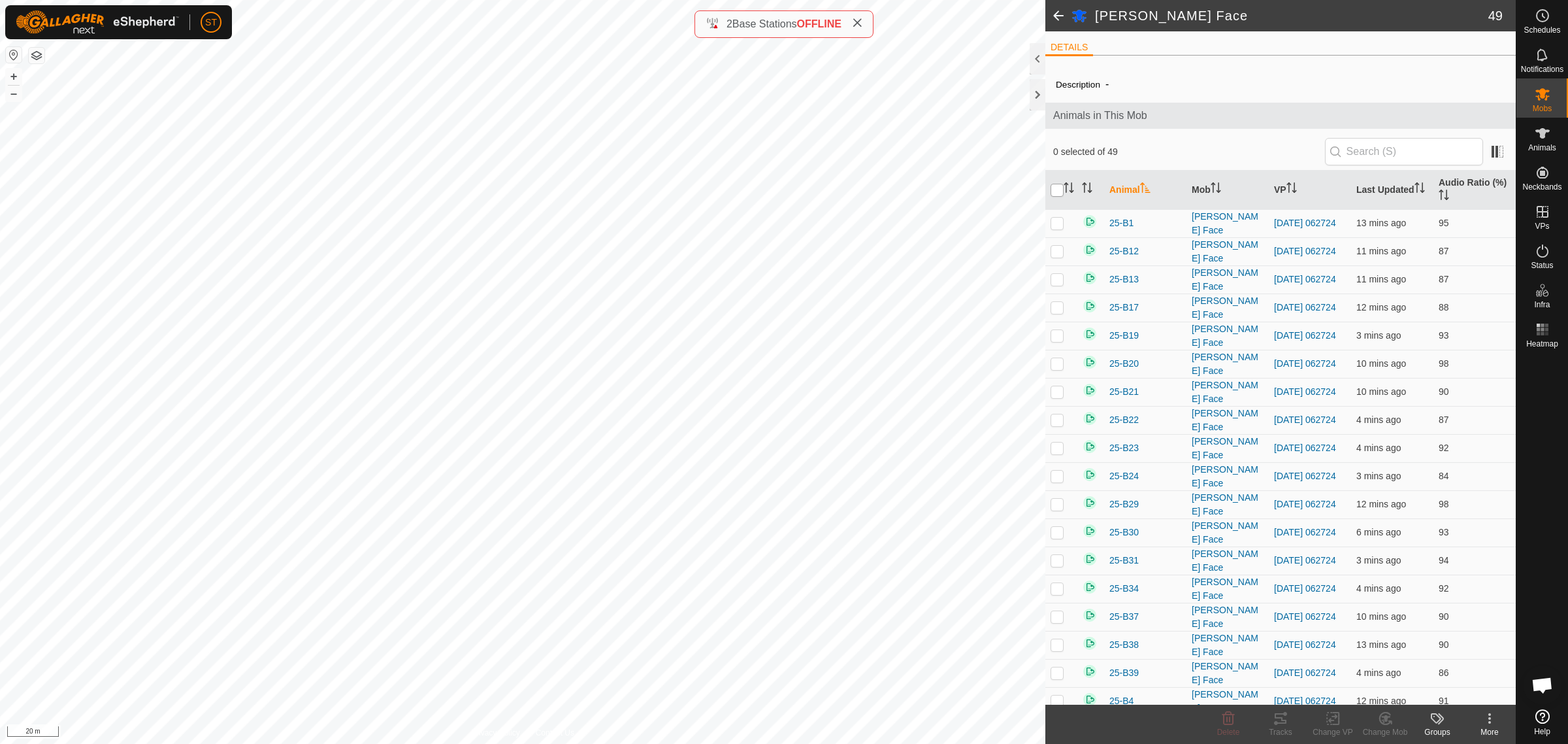
checkbox input "true"
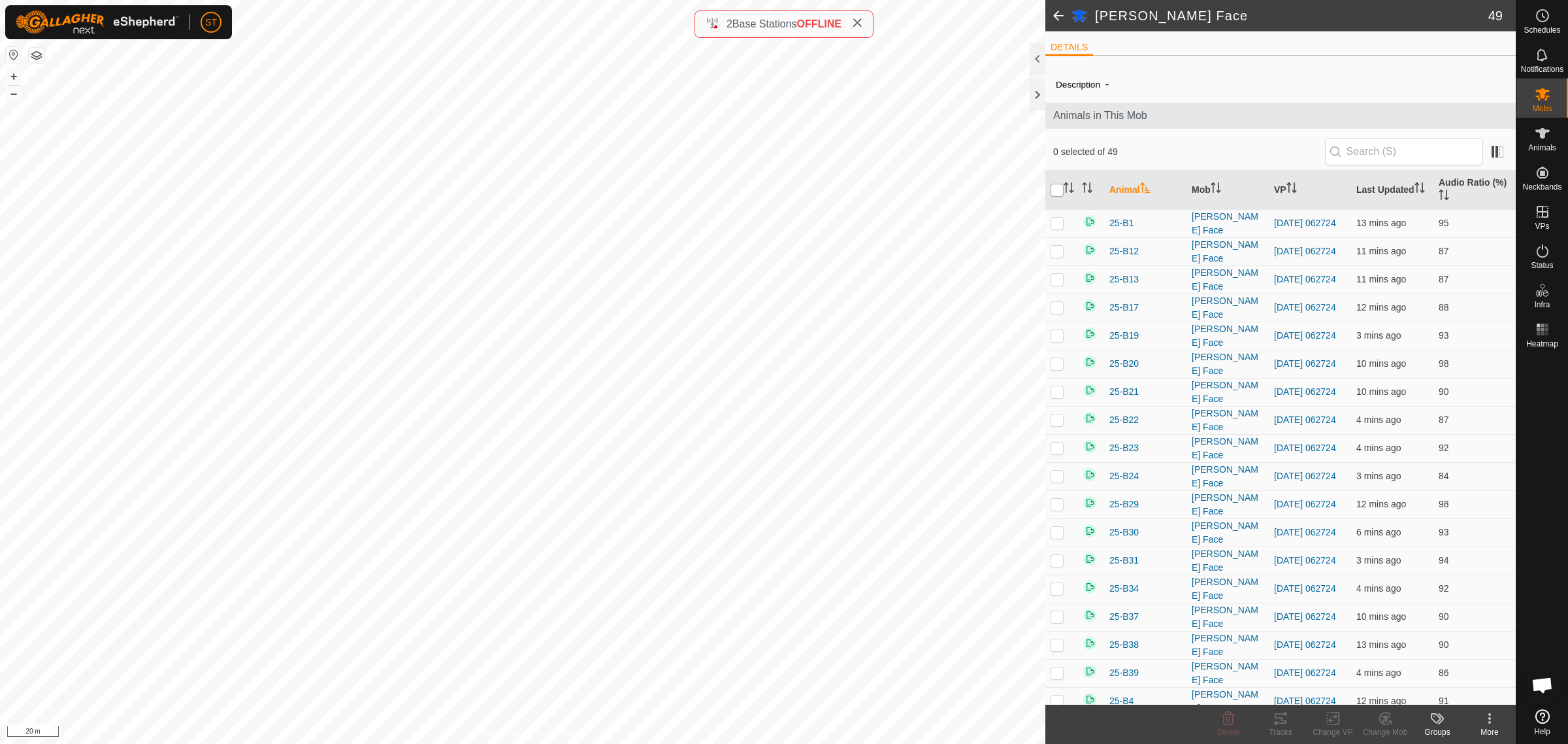
checkbox input "true"
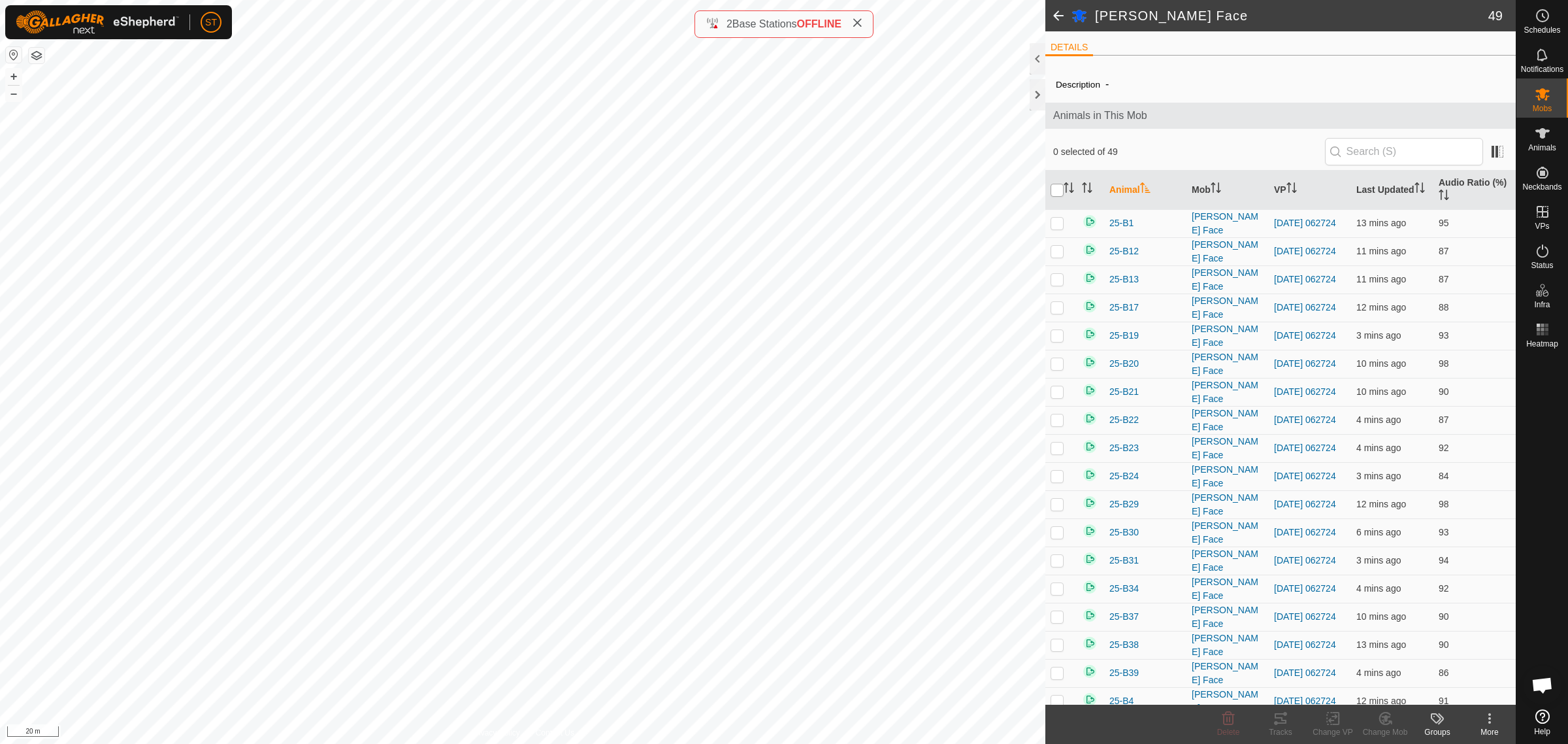
checkbox input "true"
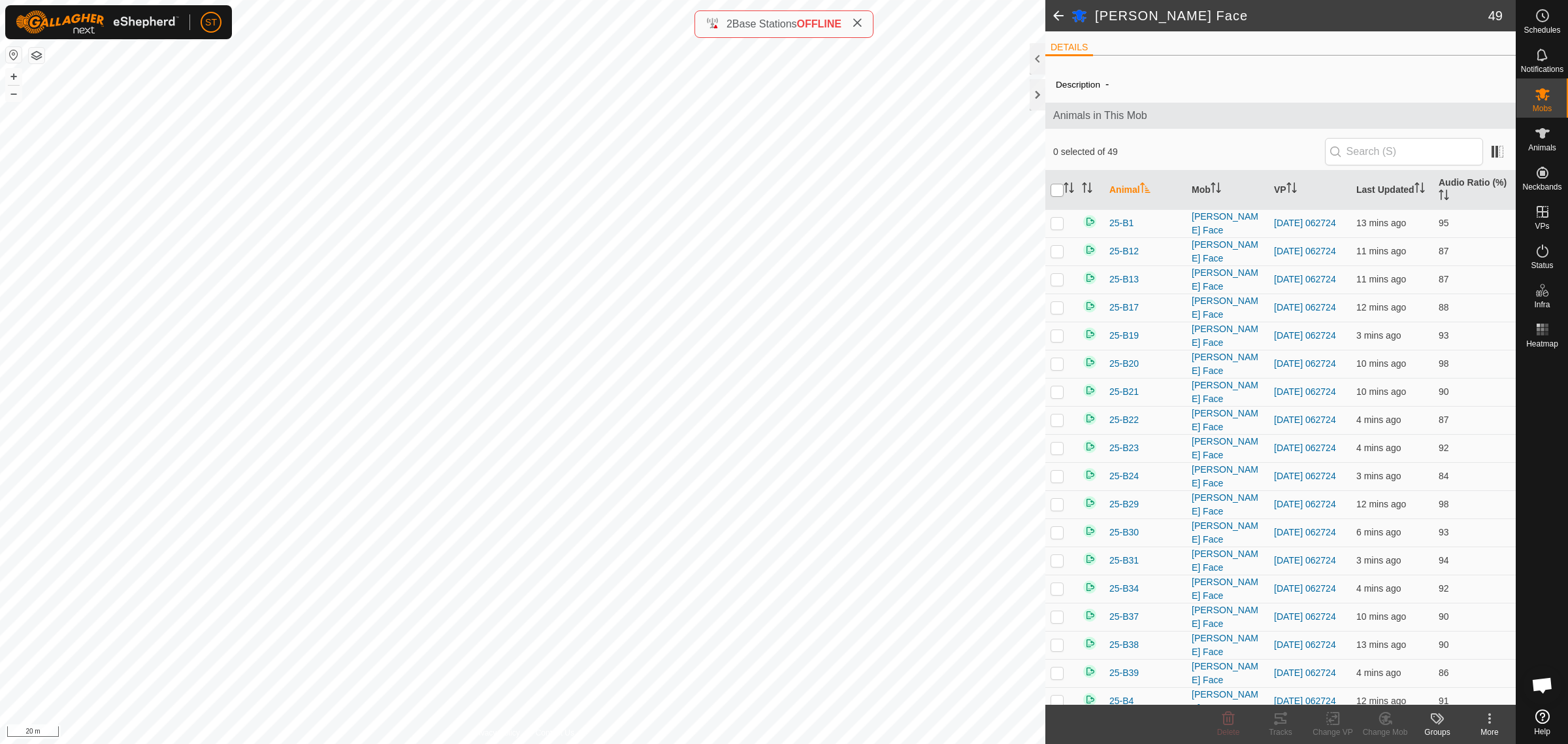
checkbox input "true"
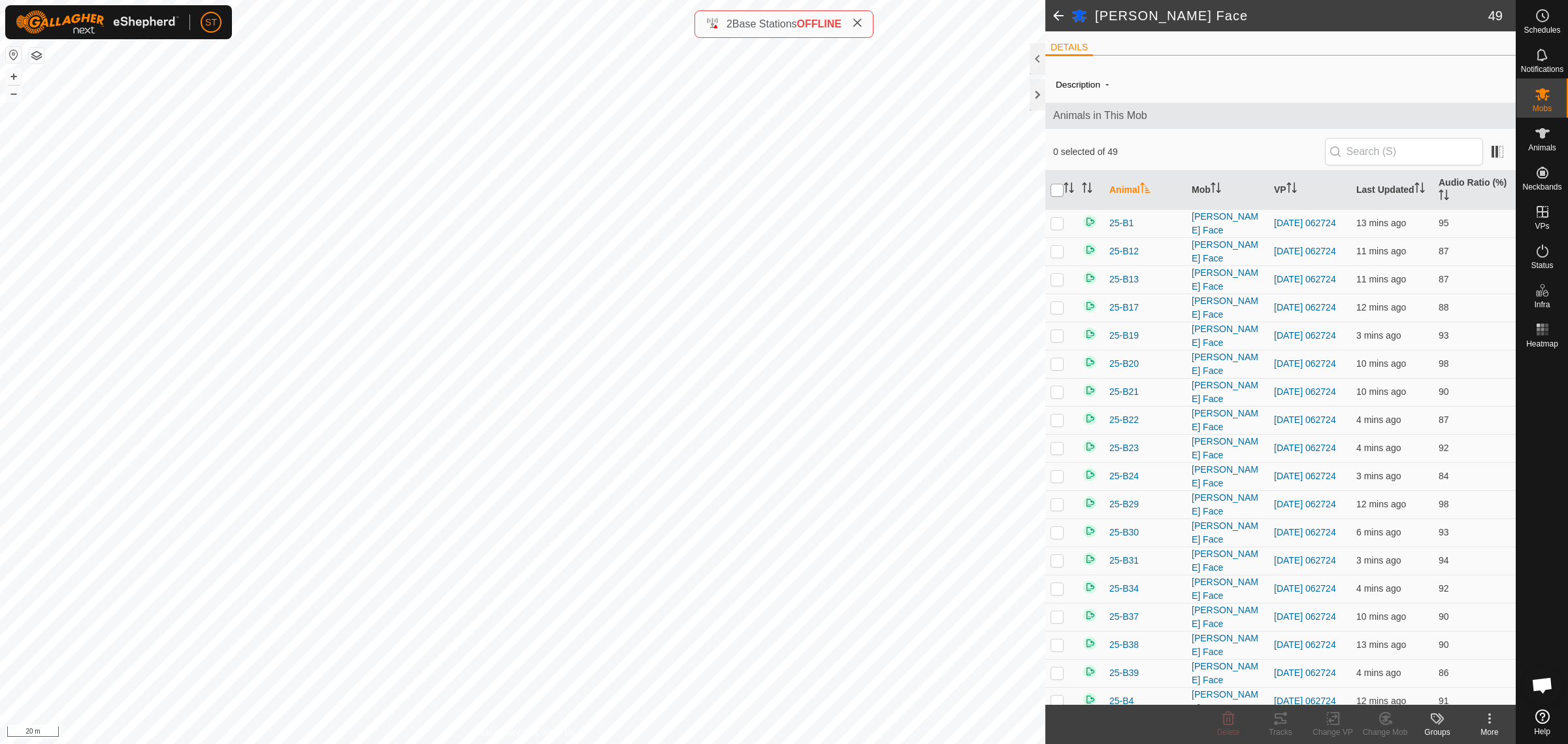
checkbox input "true"
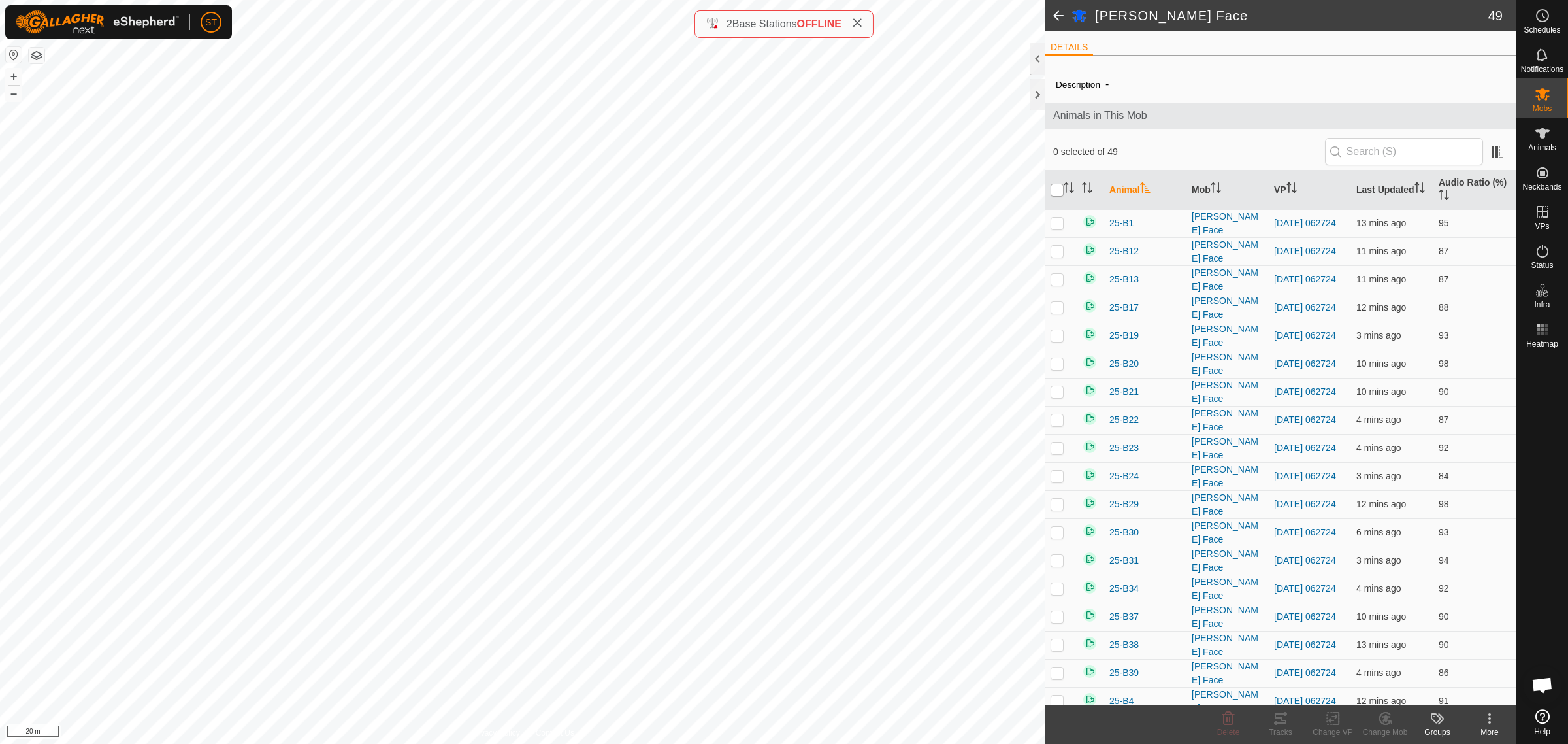
checkbox input "true"
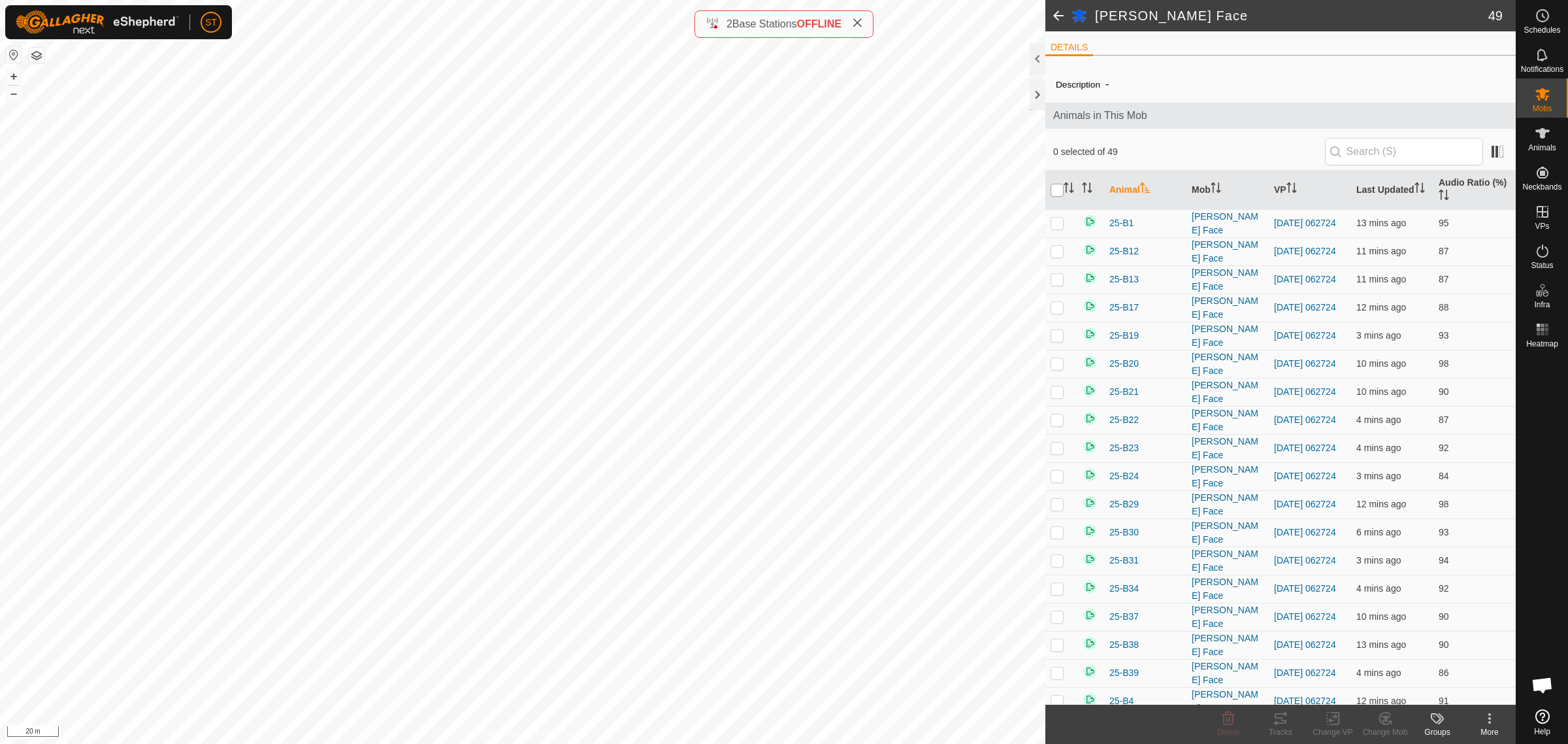
checkbox input "true"
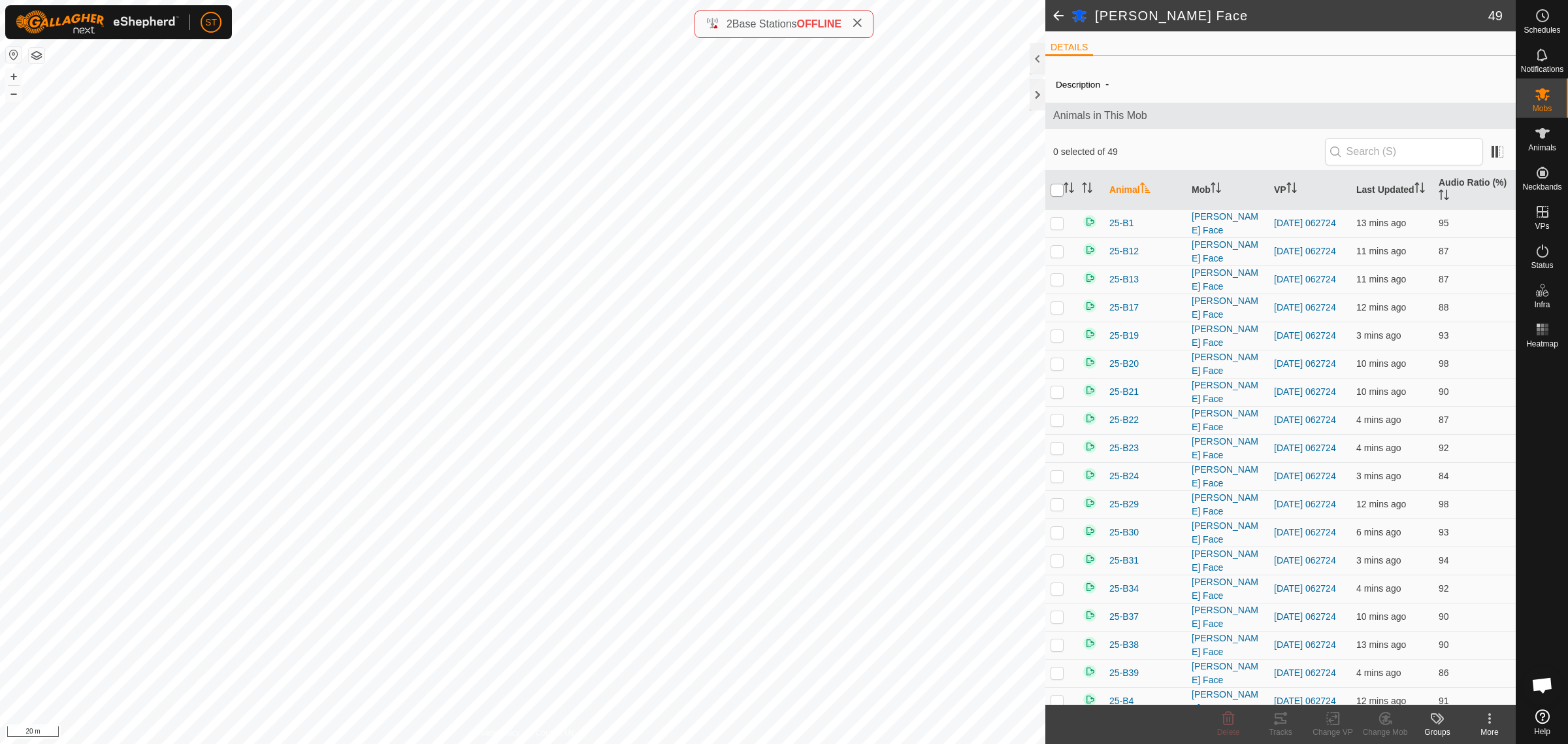
checkbox input "true"
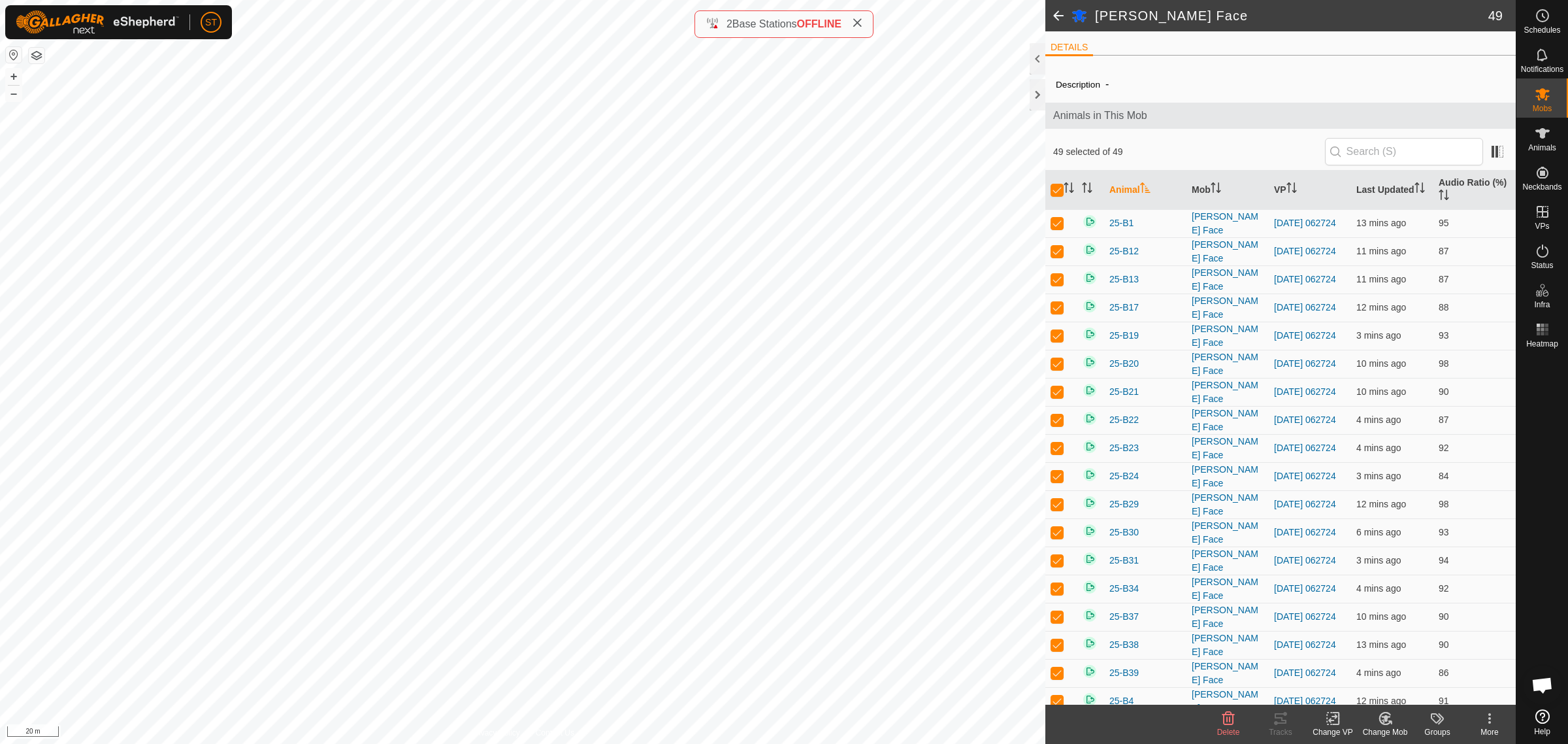
click at [1334, 722] on icon at bounding box center [1333, 719] width 16 height 16
click at [1367, 659] on link "Choose VP..." at bounding box center [1373, 663] width 130 height 26
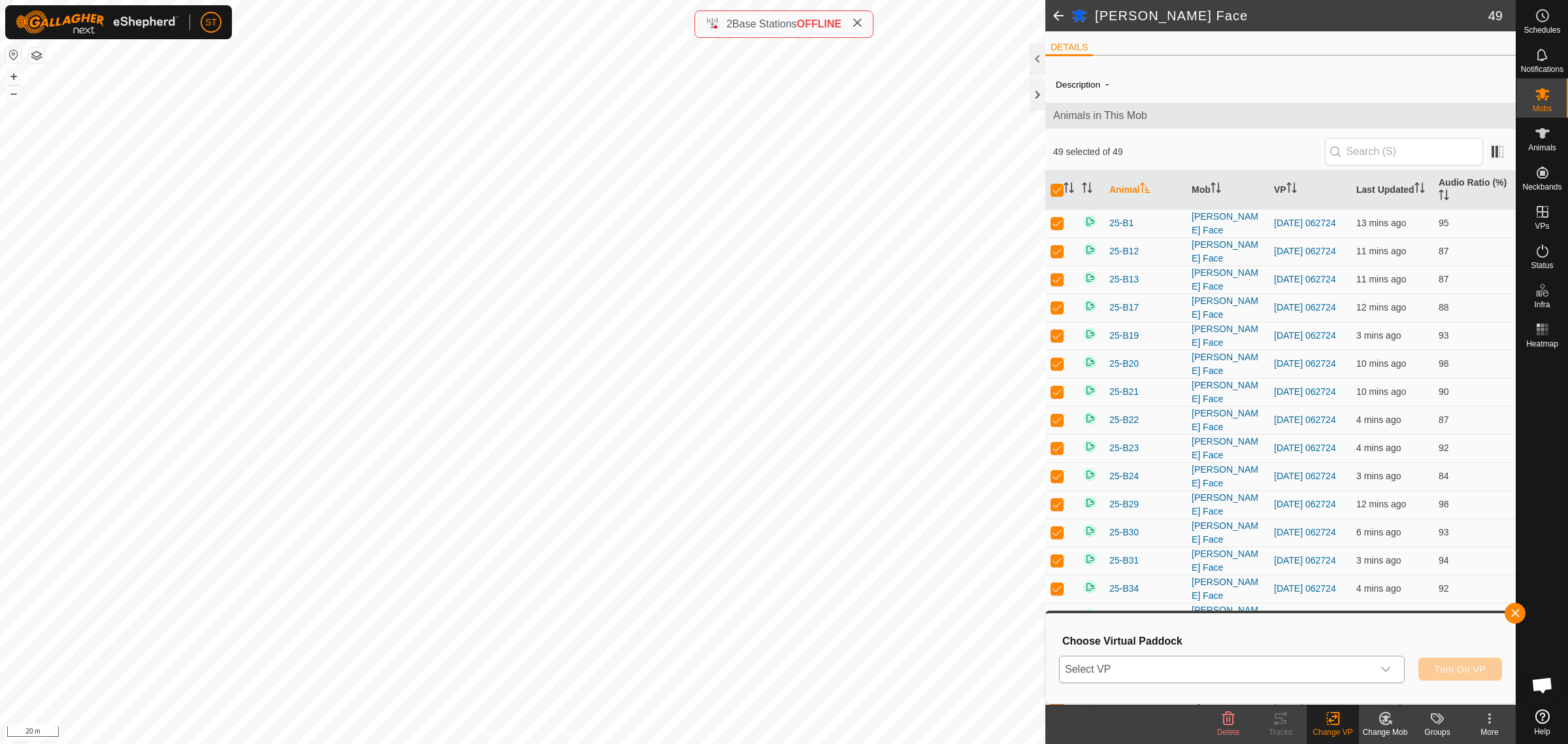
click at [1383, 666] on icon "dropdown trigger" at bounding box center [1386, 669] width 10 height 10
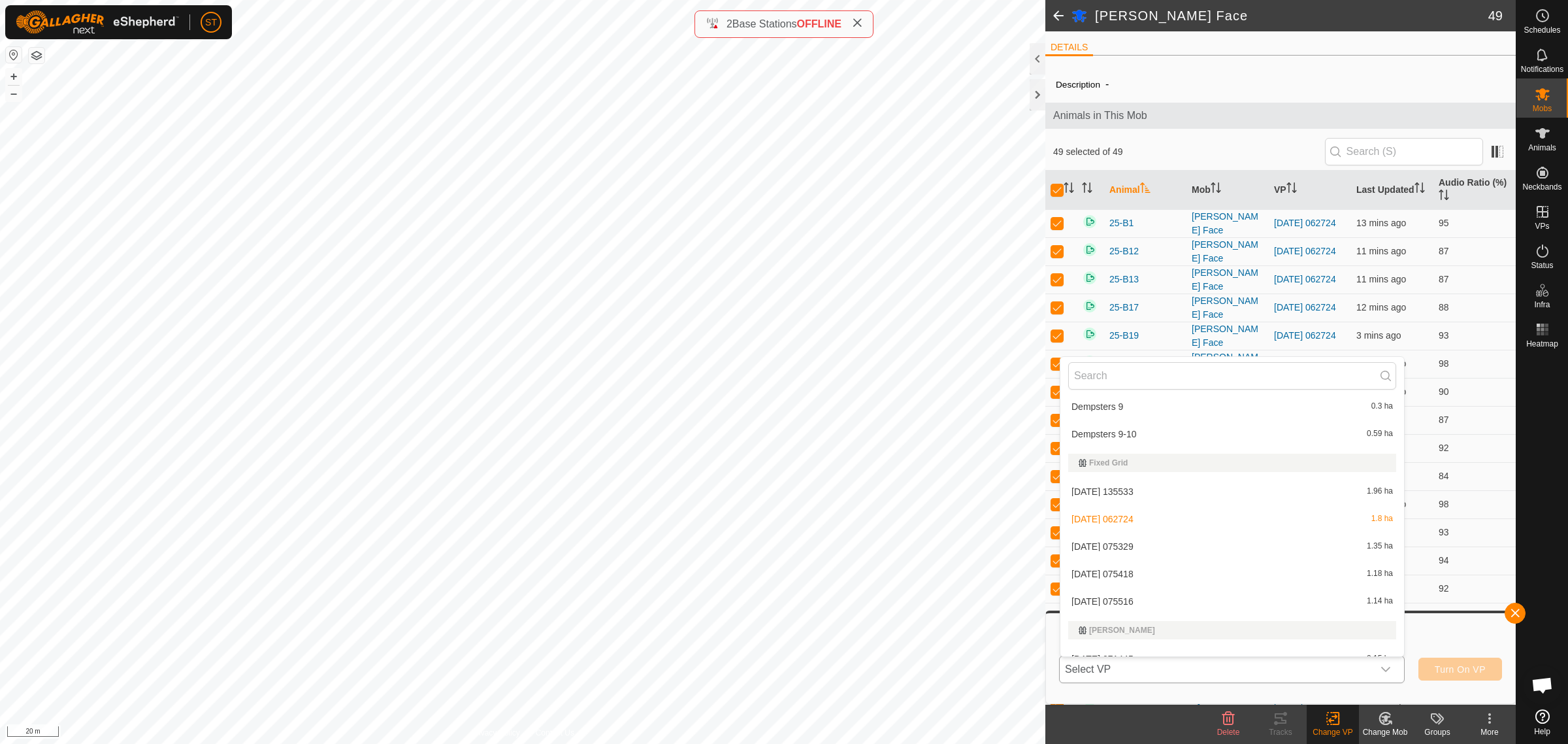
scroll to position [6620, 0]
click at [1131, 539] on li "2025-09-27 075329 1.35 ha" at bounding box center [1233, 545] width 344 height 26
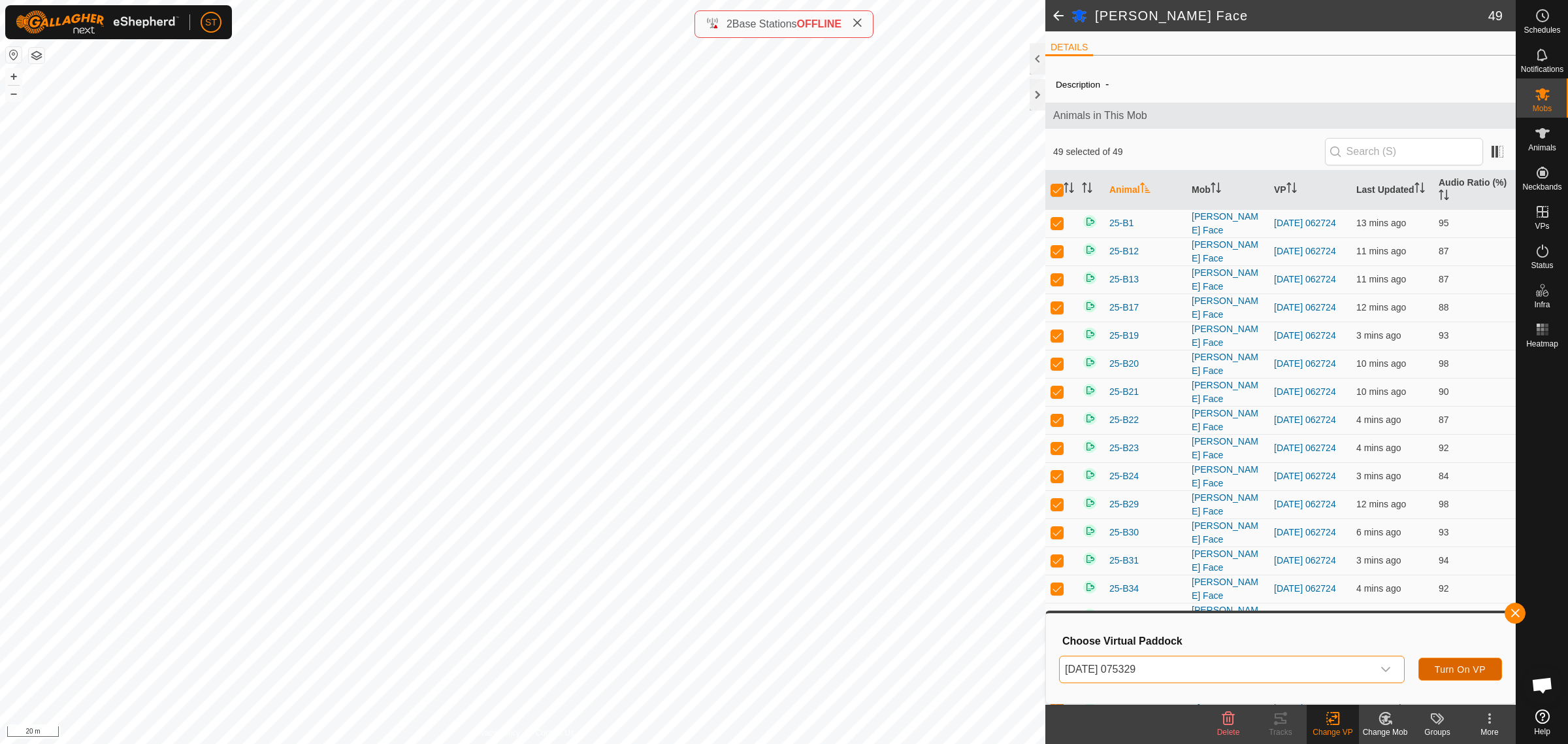
click at [1435, 674] on span "Turn On VP" at bounding box center [1460, 669] width 51 height 10
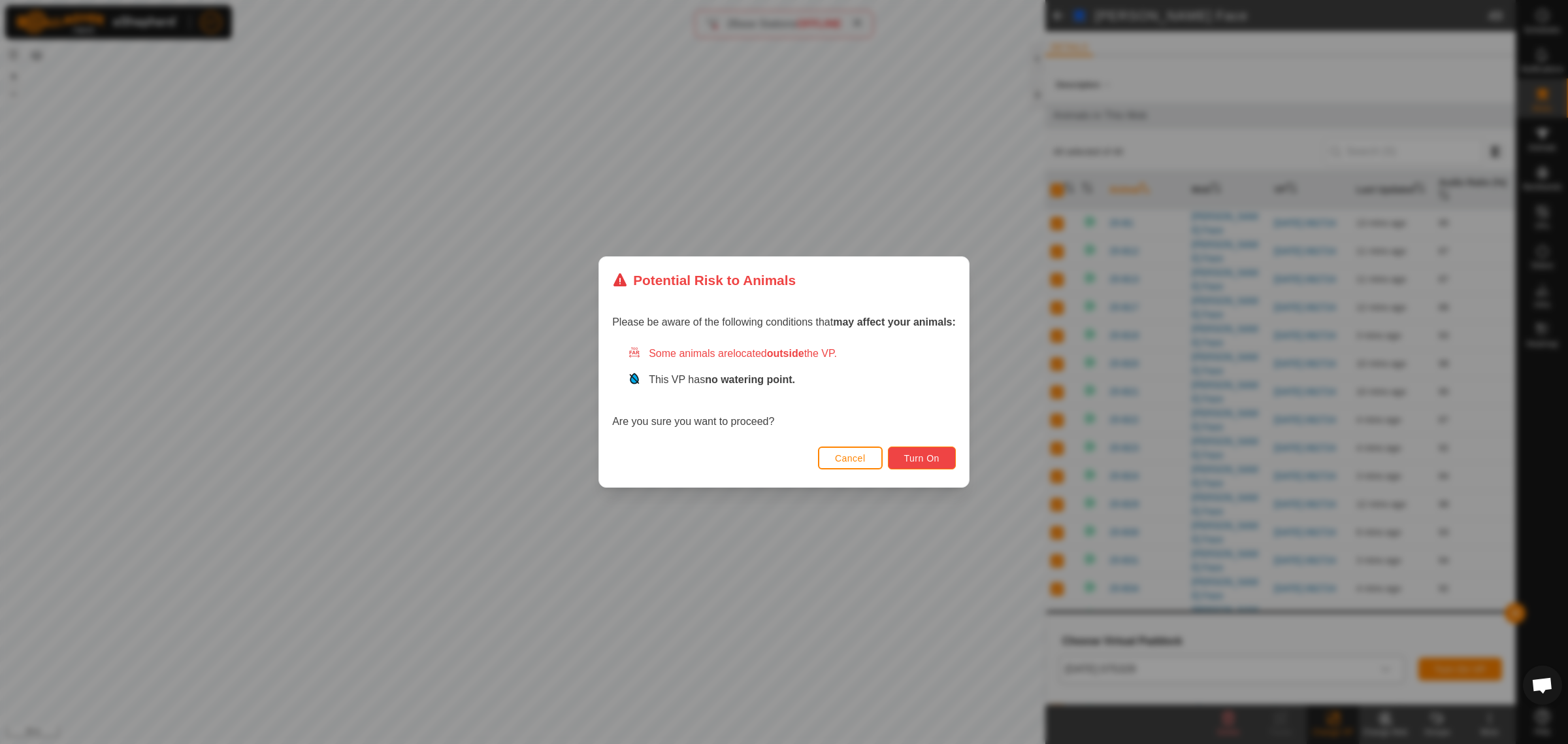
click at [917, 461] on span "Turn On" at bounding box center [922, 457] width 36 height 10
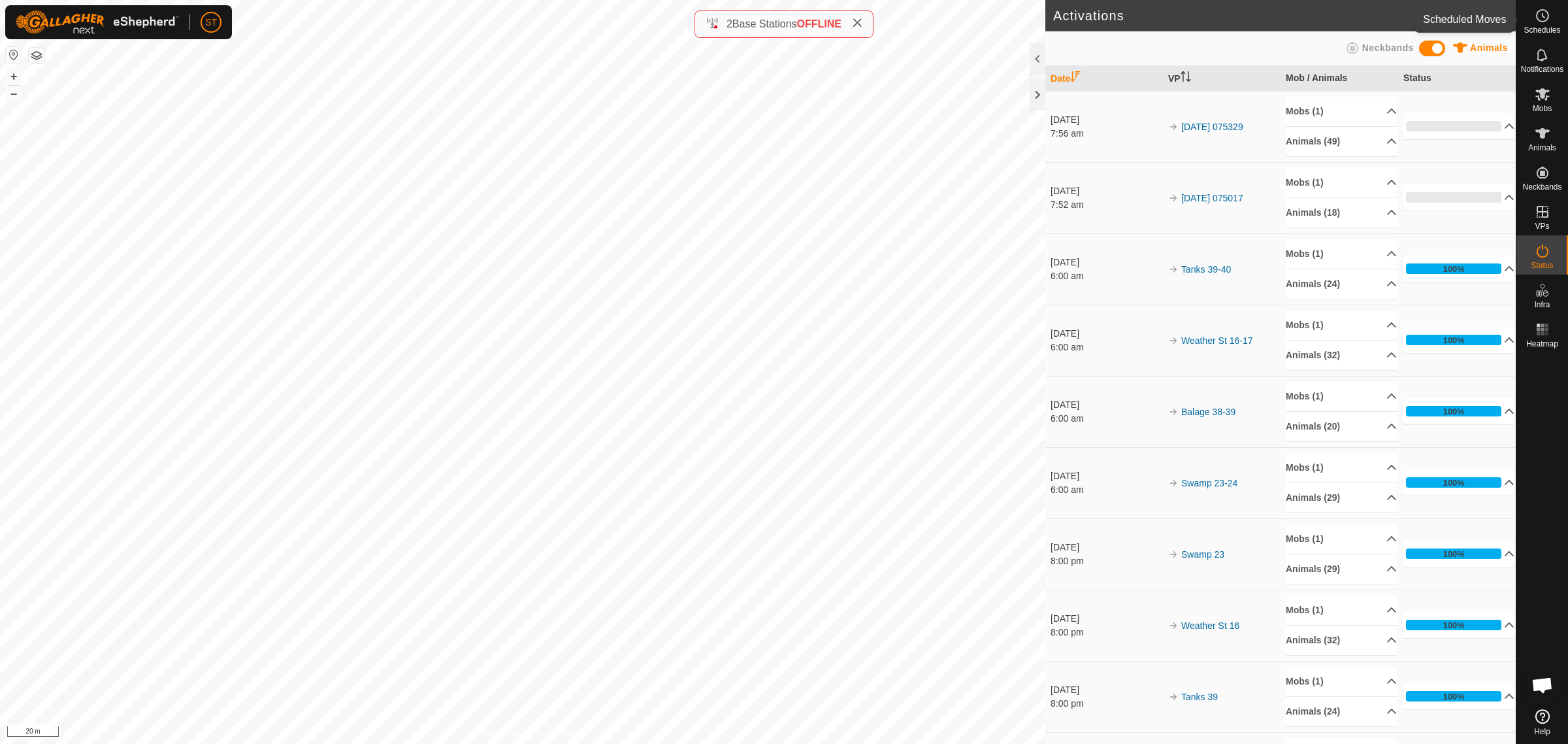
click at [1546, 18] on icon at bounding box center [1543, 15] width 16 height 16
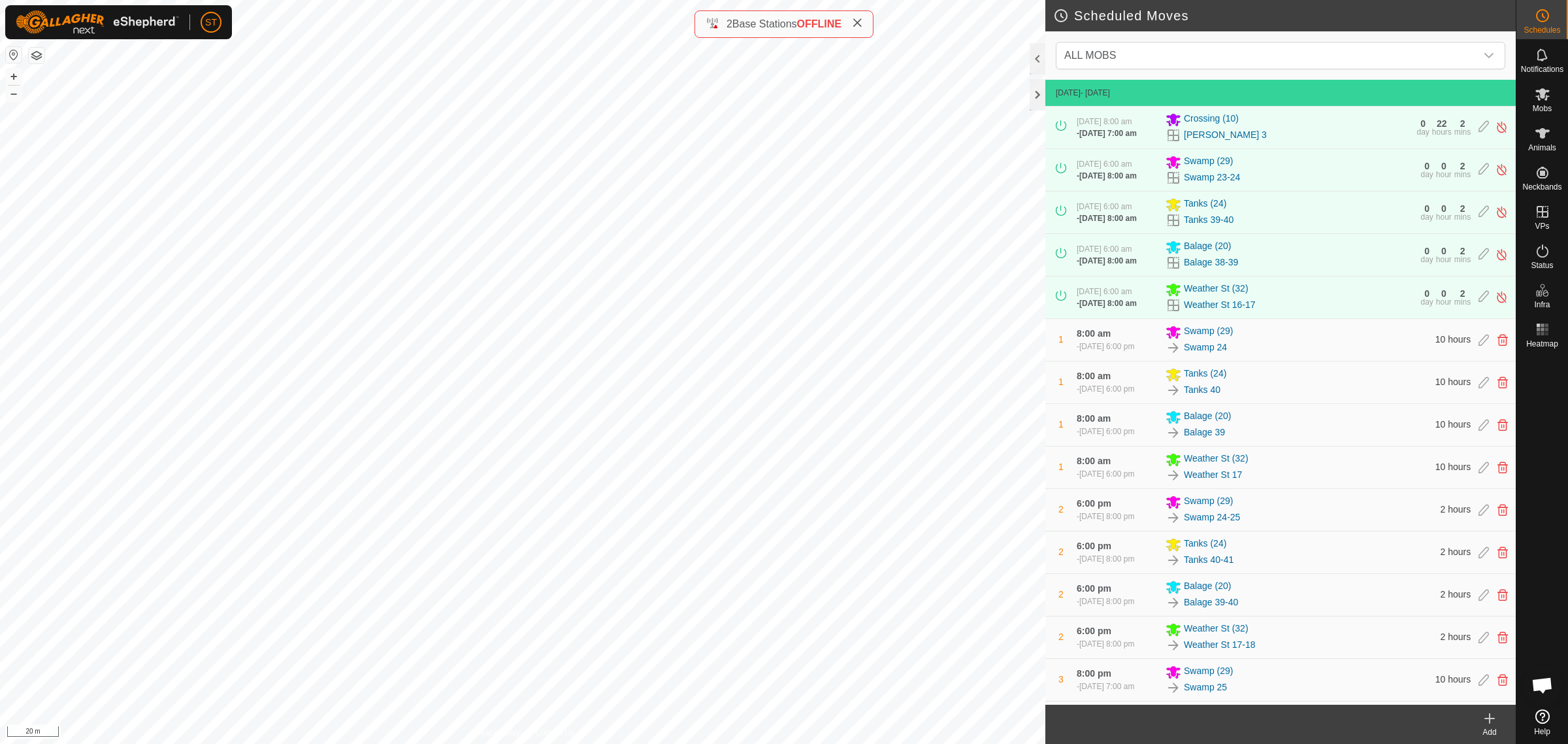
click at [1488, 723] on icon at bounding box center [1490, 719] width 16 height 16
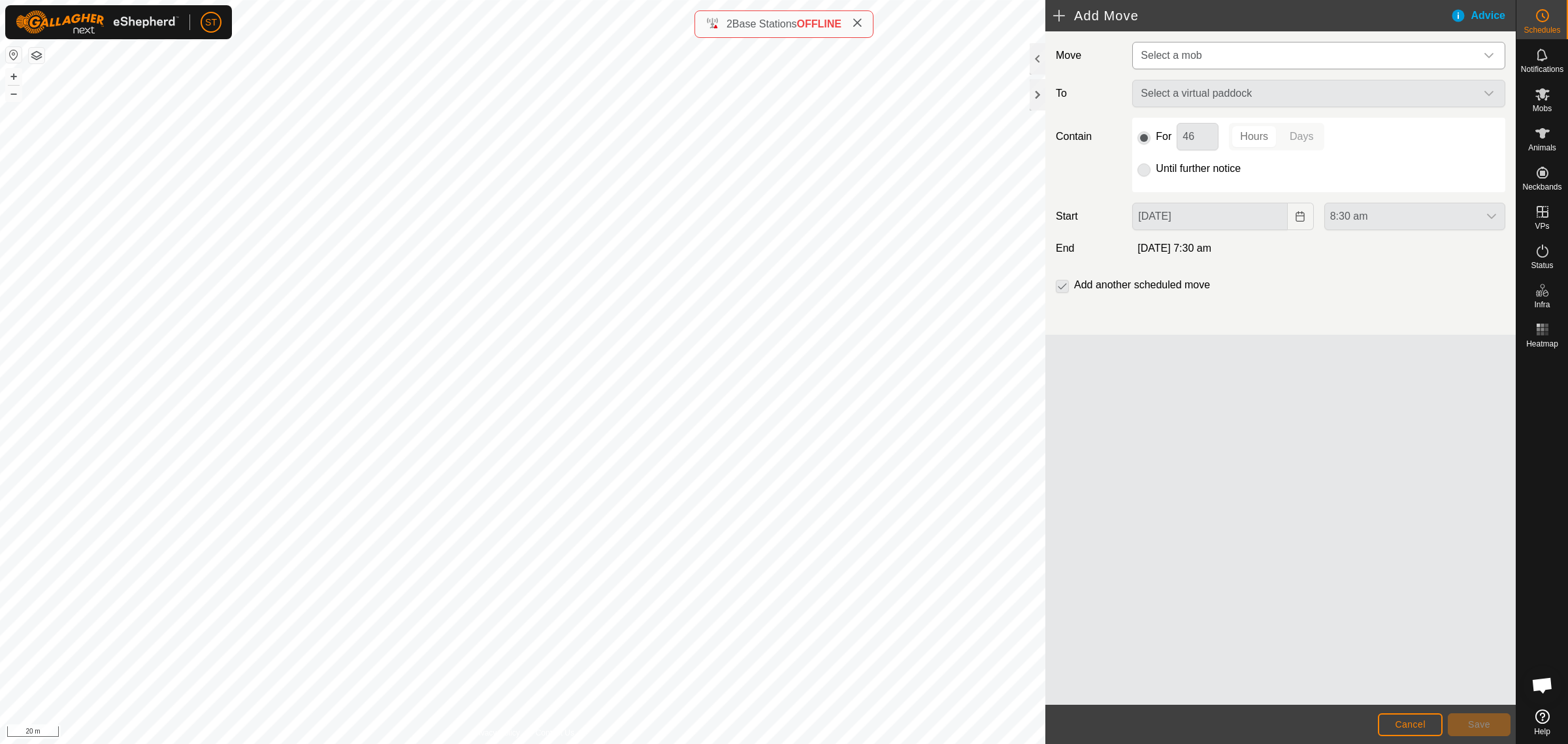
click at [1489, 53] on icon "dropdown trigger" at bounding box center [1489, 55] width 10 height 10
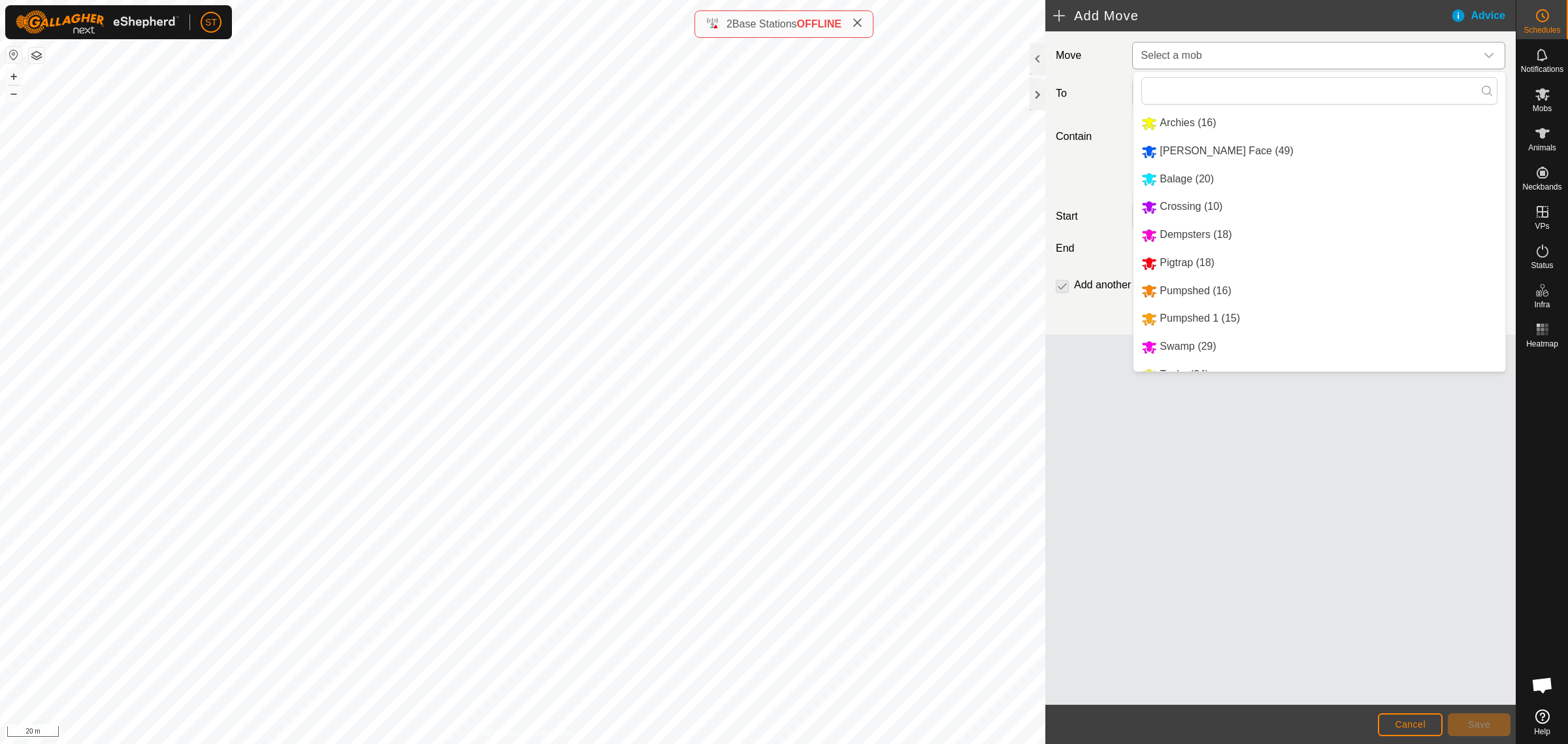
click at [1194, 150] on li "Ashway Face (49)" at bounding box center [1320, 151] width 372 height 27
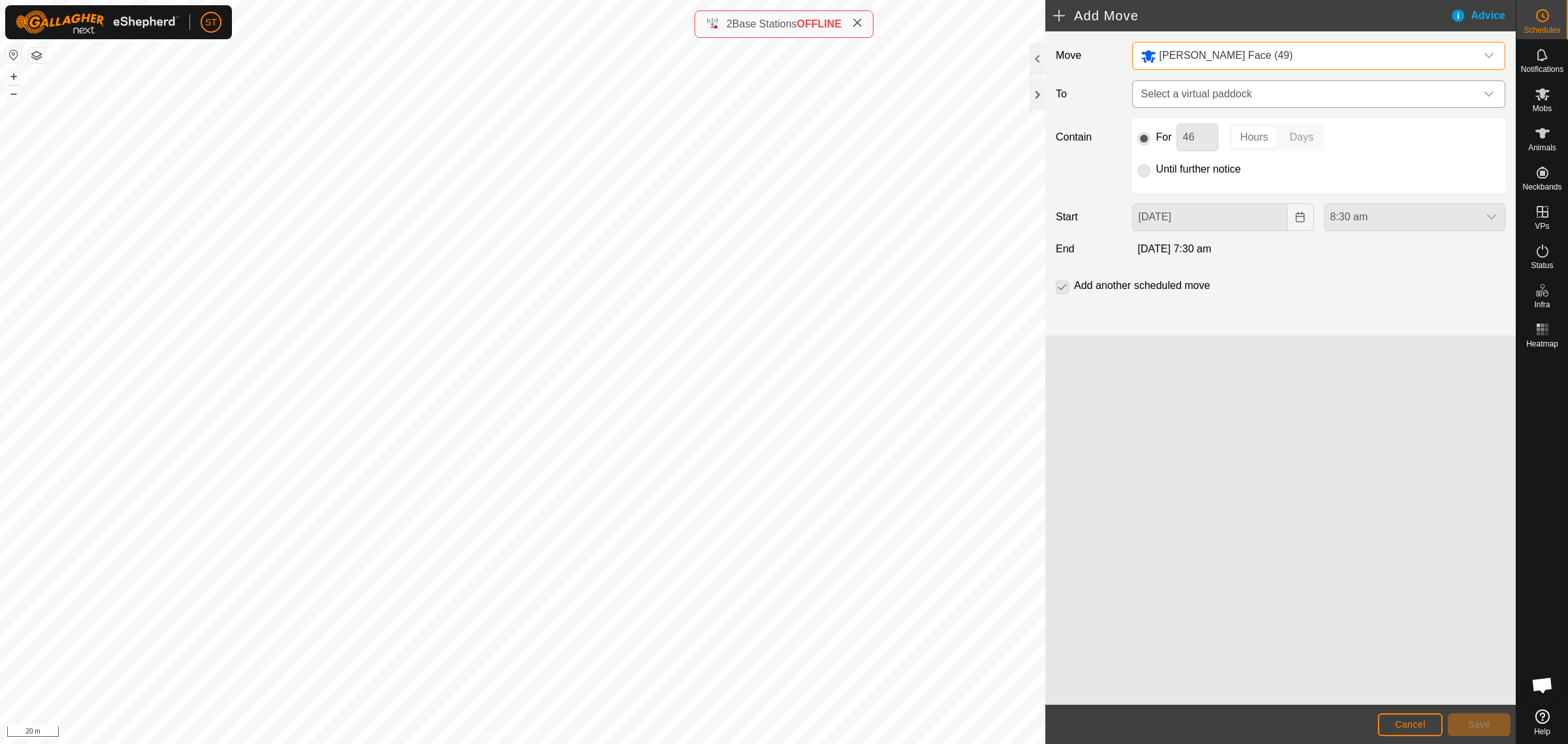
click at [1492, 92] on icon "dropdown trigger" at bounding box center [1489, 94] width 10 height 10
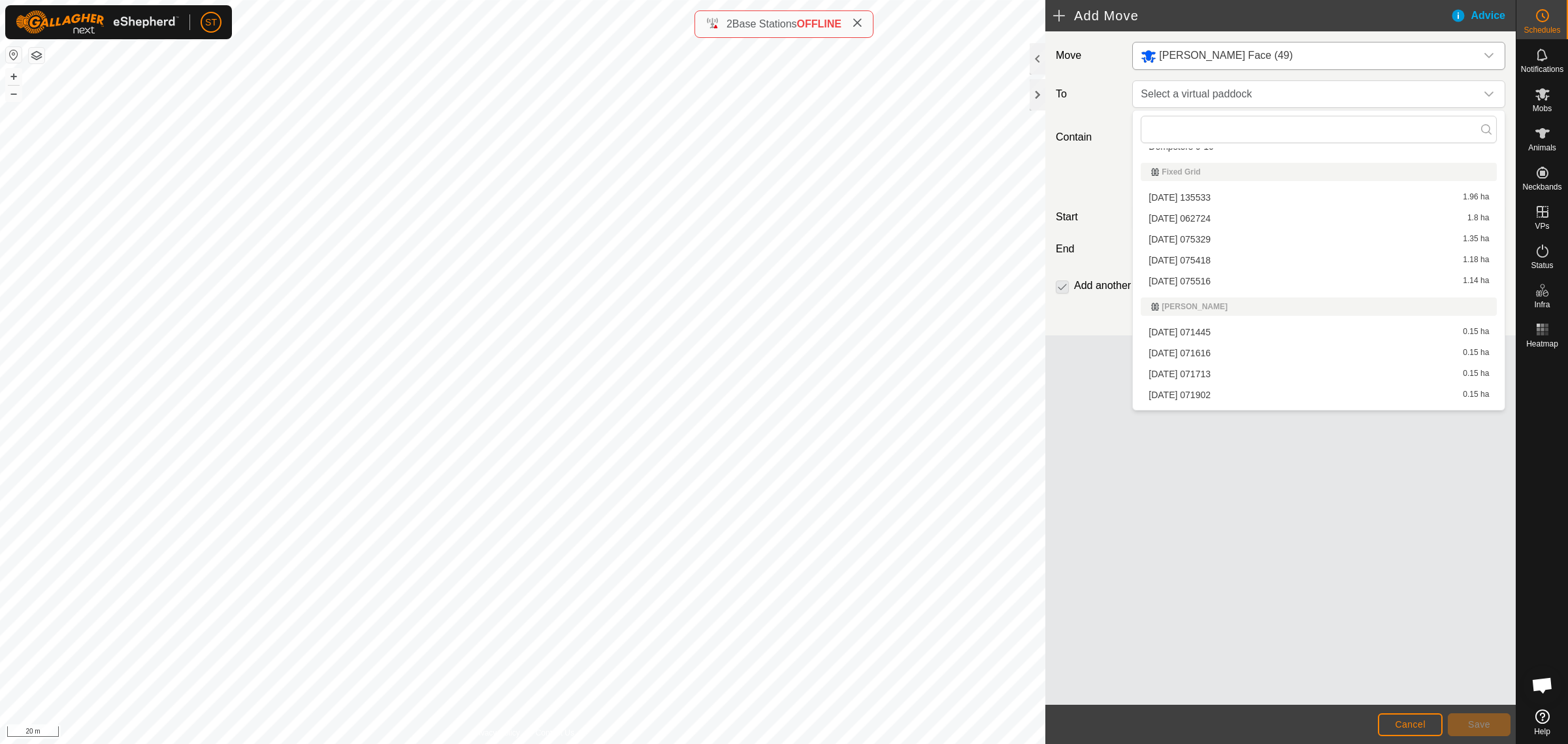
scroll to position [5149, 0]
click at [1214, 247] on li "2025-09-27 075418 1.18 ha" at bounding box center [1318, 256] width 356 height 20
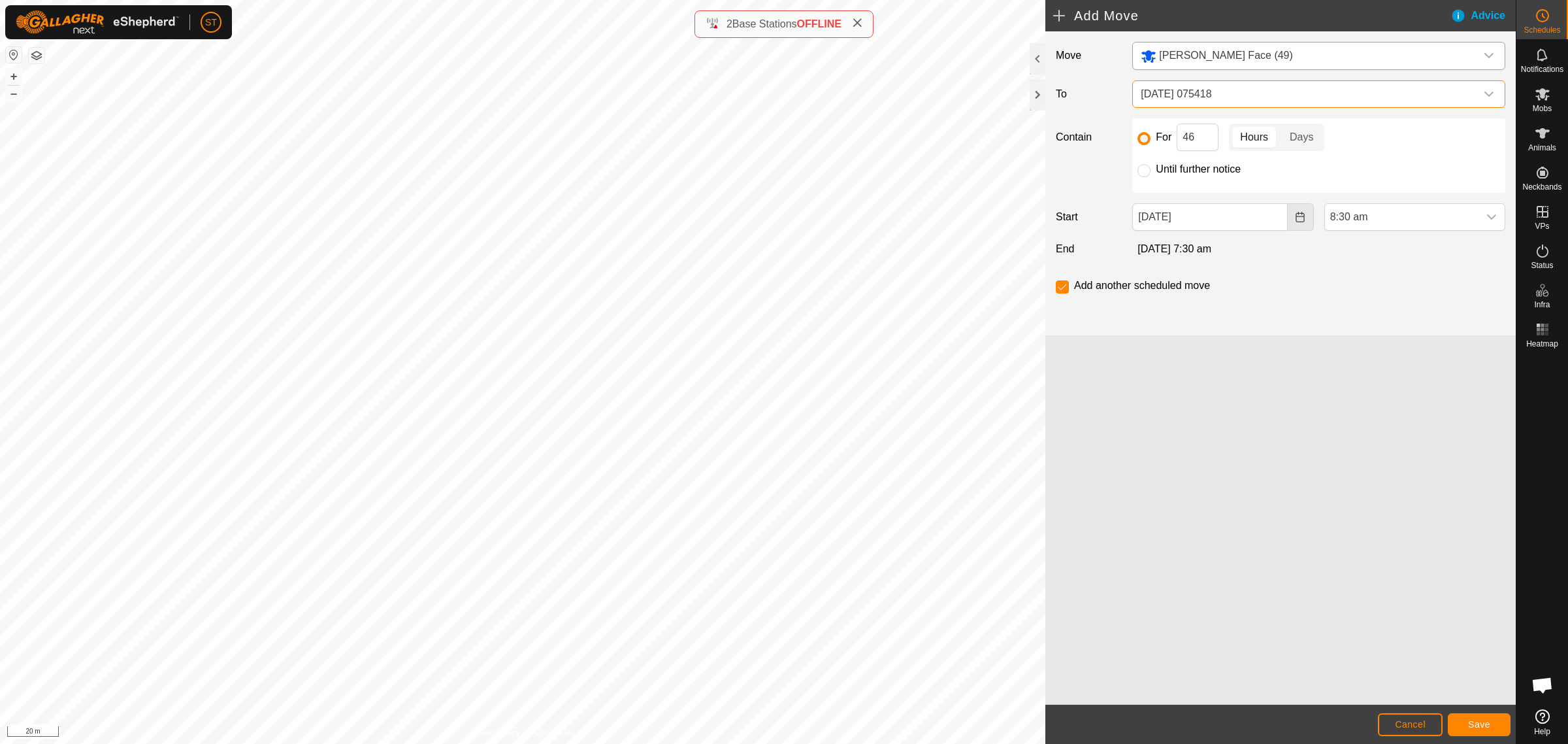
click at [1302, 213] on icon "Choose Date" at bounding box center [1300, 217] width 10 height 10
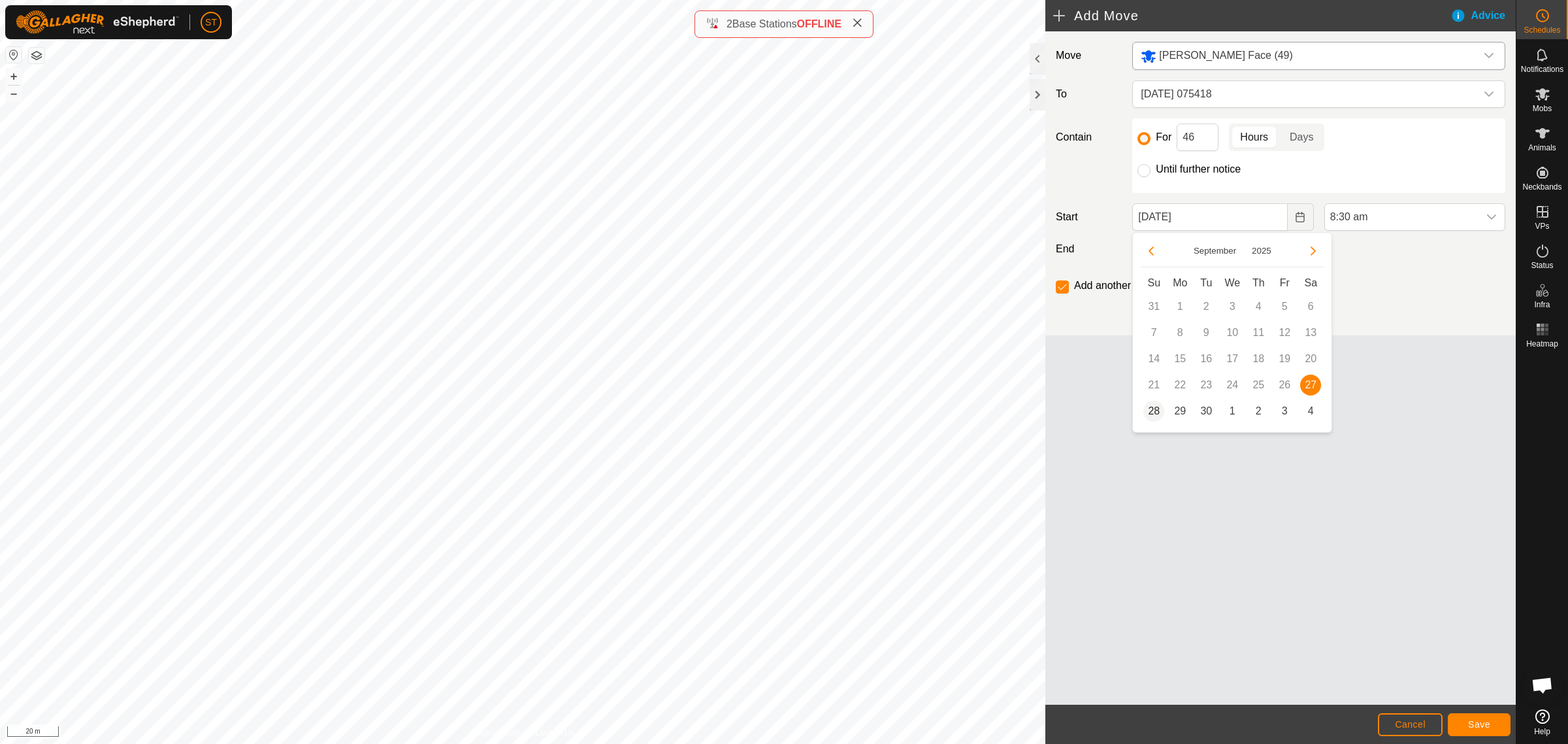
click at [1149, 410] on span "28" at bounding box center [1154, 411] width 21 height 21
type input "28 Sep, 2025"
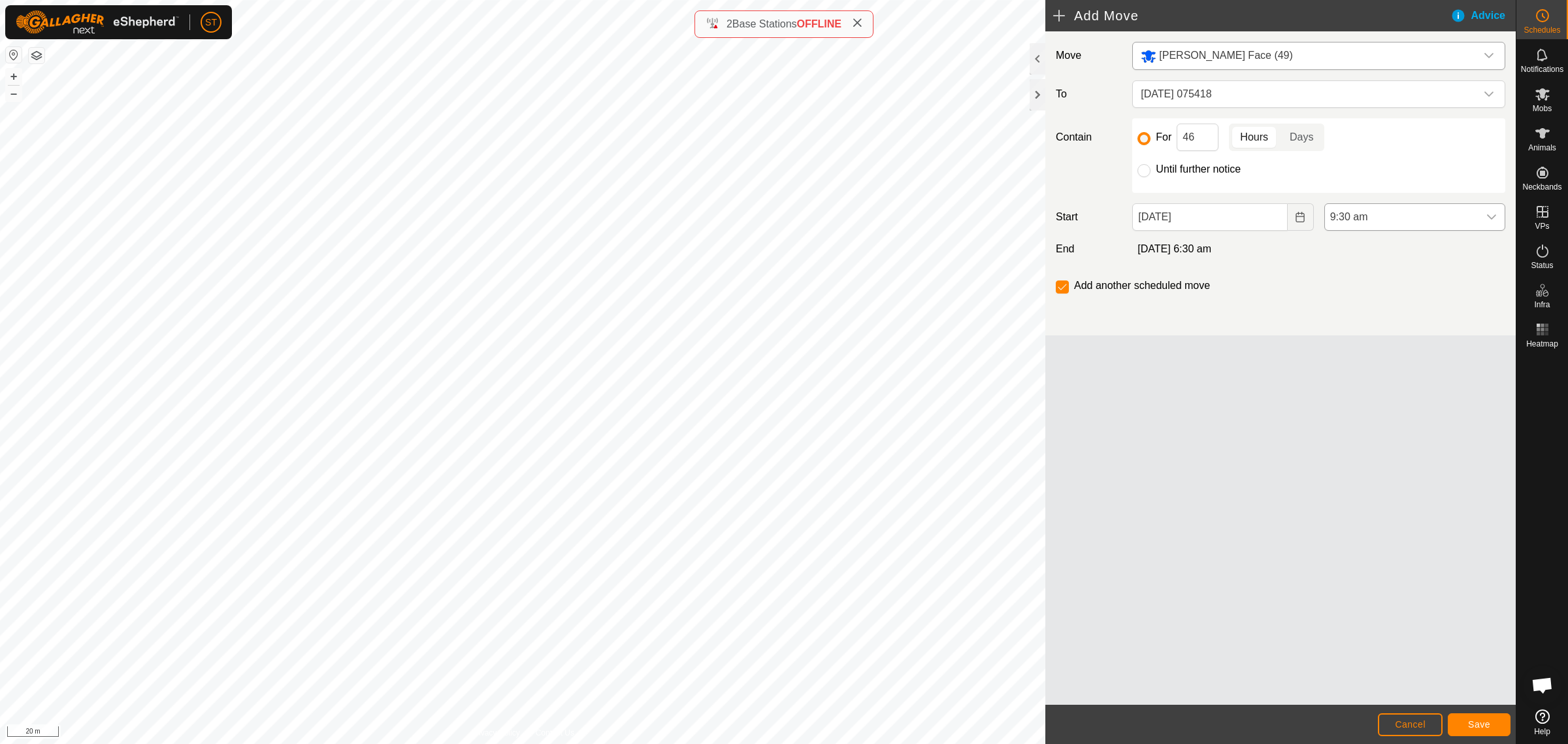
click at [1494, 221] on icon "dropdown trigger" at bounding box center [1491, 217] width 10 height 10
click at [1362, 245] on li "6:00 am" at bounding box center [1415, 247] width 179 height 26
click at [1479, 723] on span "Save" at bounding box center [1480, 724] width 23 height 10
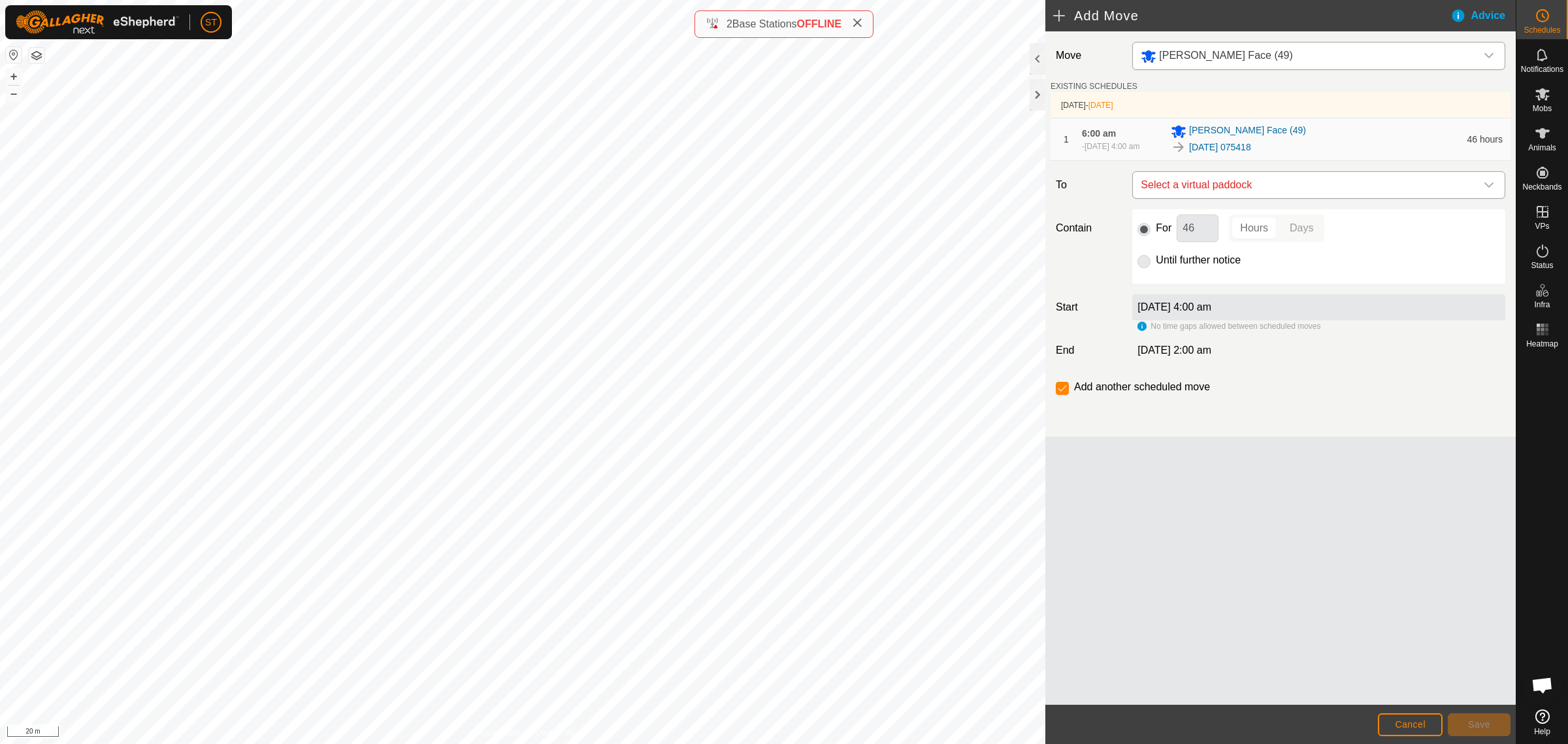
click at [1488, 191] on icon "dropdown trigger" at bounding box center [1489, 184] width 10 height 10
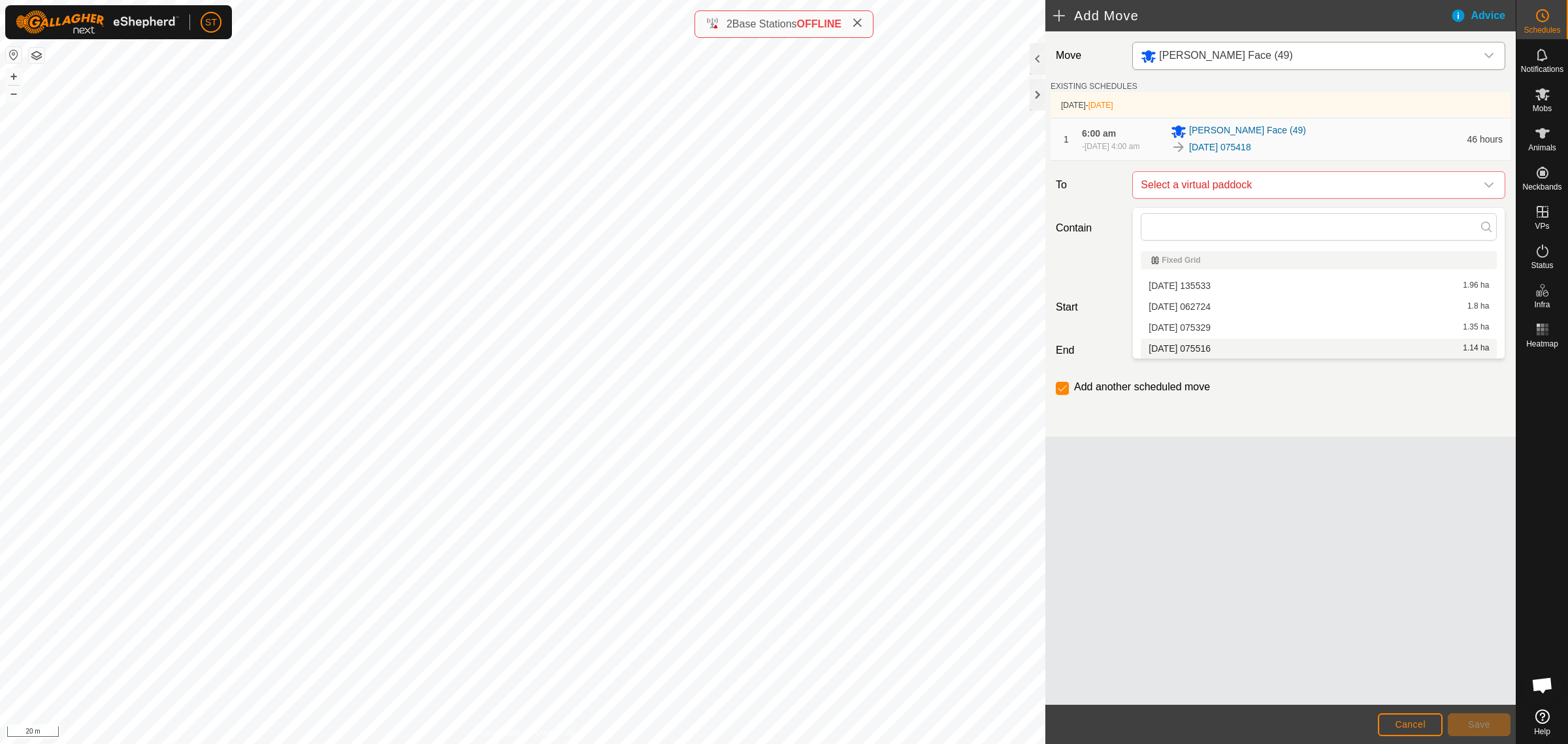
click at [1198, 349] on li "2025-09-27 075516 1.14 ha" at bounding box center [1318, 349] width 356 height 20
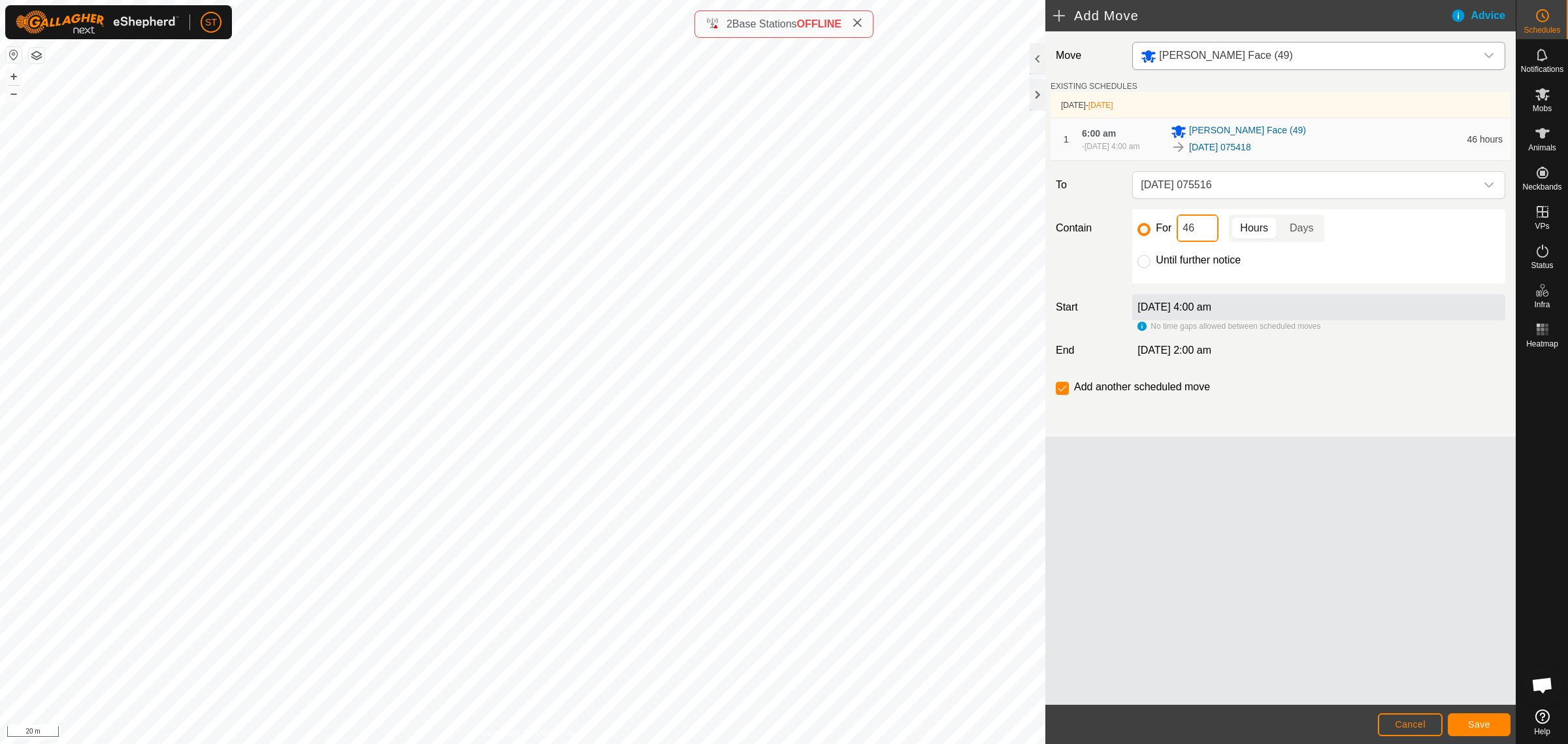
drag, startPoint x: 1193, startPoint y: 239, endPoint x: 1172, endPoint y: 240, distance: 21.0
click at [1172, 240] on div "For 46 Hours Days" at bounding box center [1319, 227] width 362 height 27
type input "24"
click at [1061, 395] on input "checkbox" at bounding box center [1063, 388] width 13 height 13
checkbox input "false"
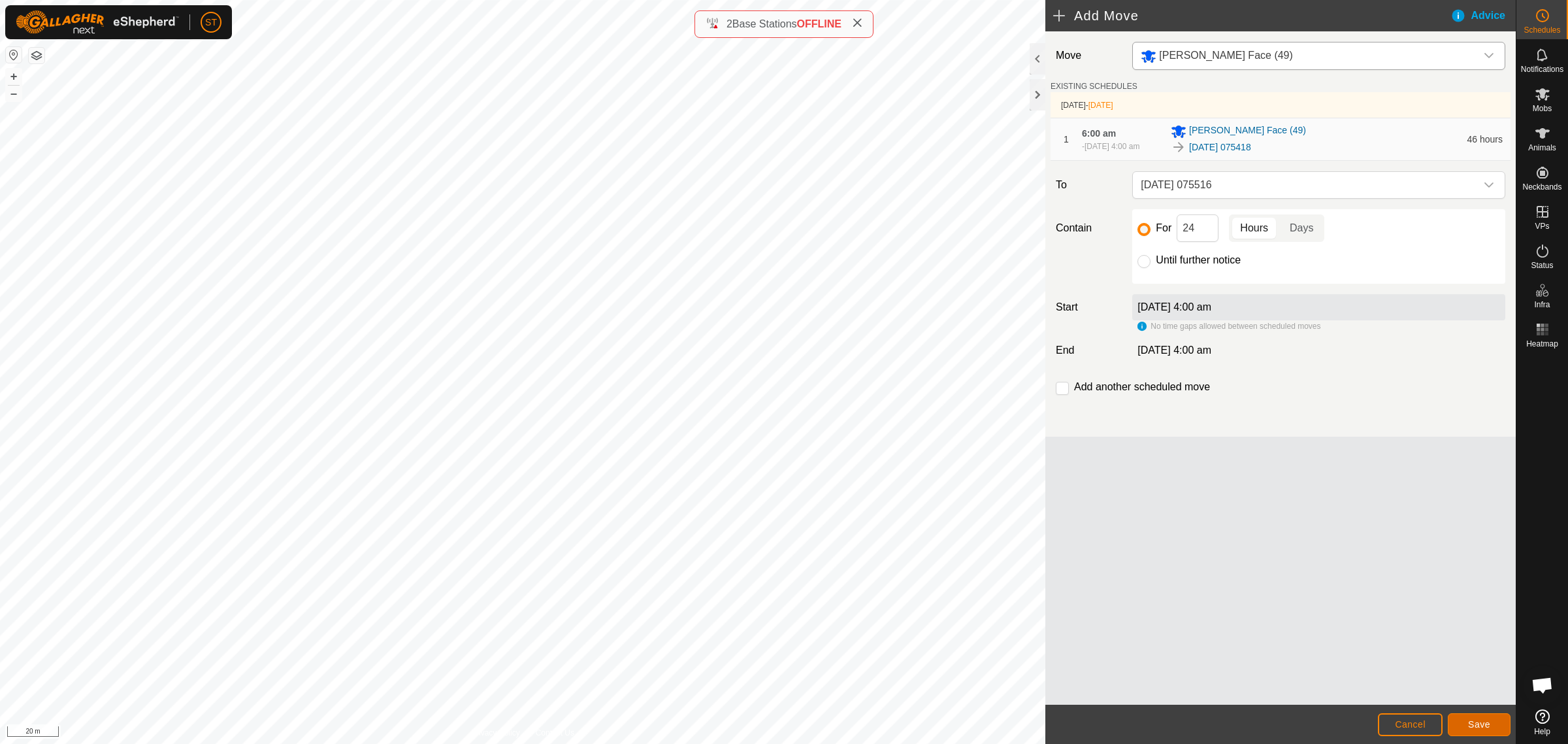
click at [1478, 724] on span "Save" at bounding box center [1480, 724] width 23 height 10
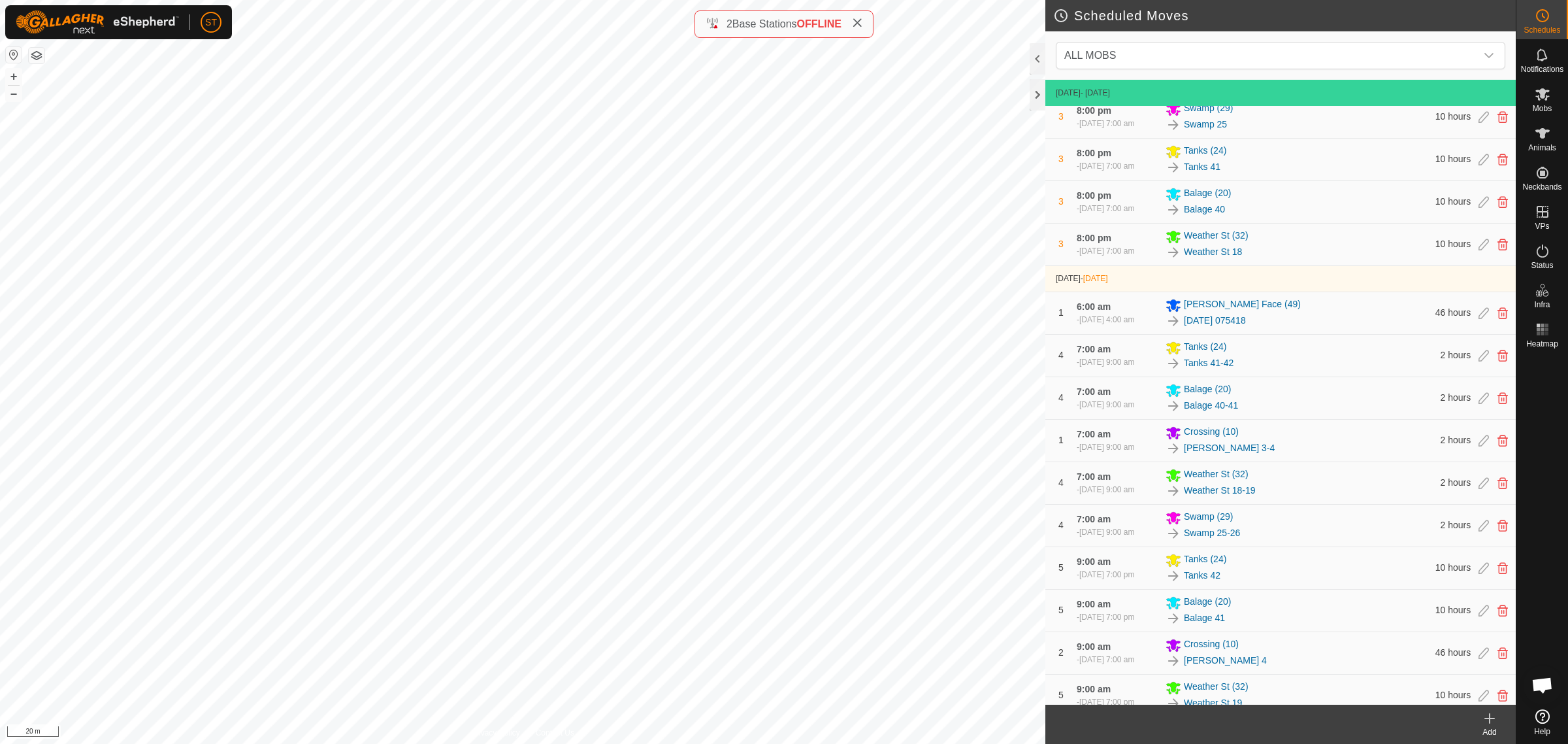
scroll to position [572, 0]
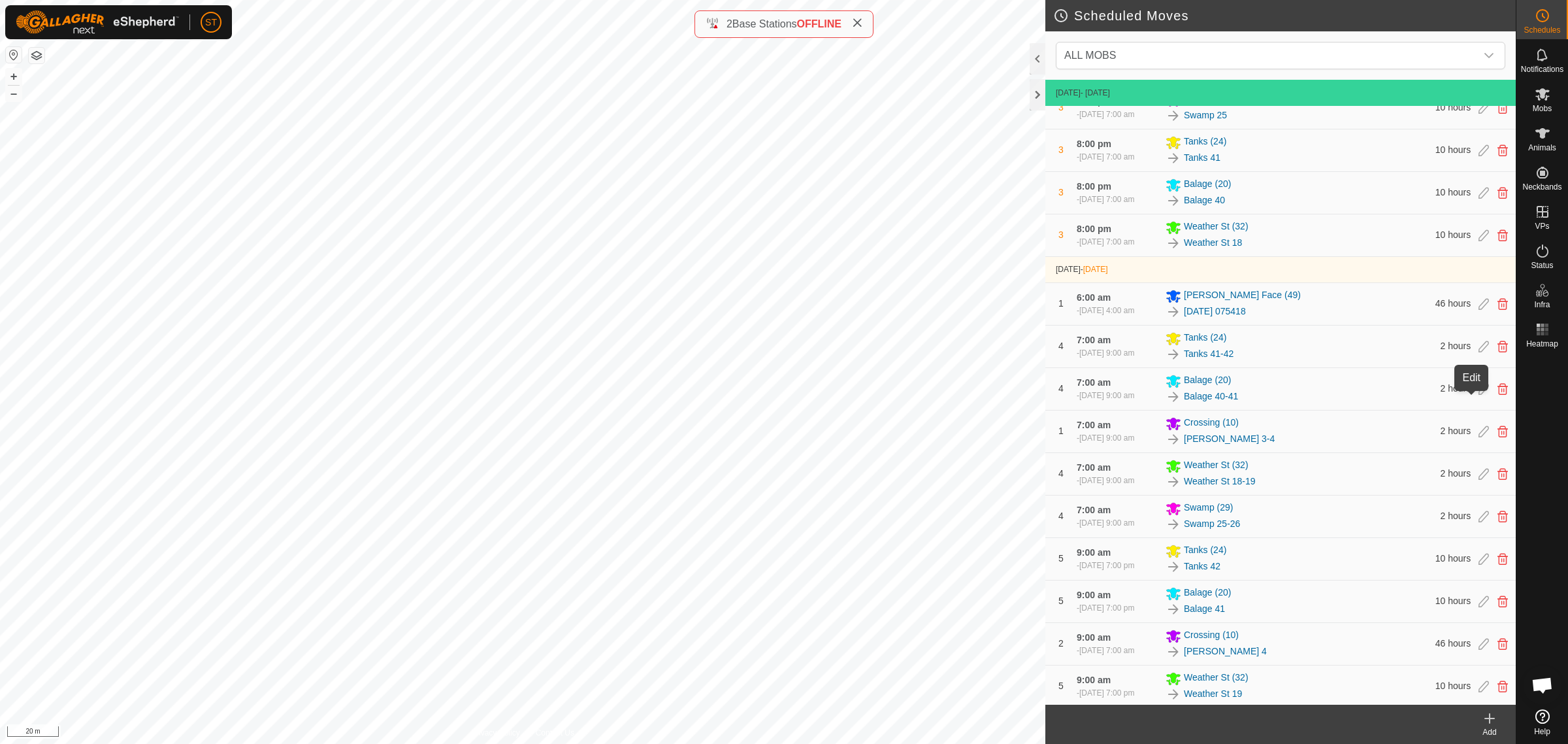
click at [1479, 310] on icon at bounding box center [1483, 303] width 10 height 12
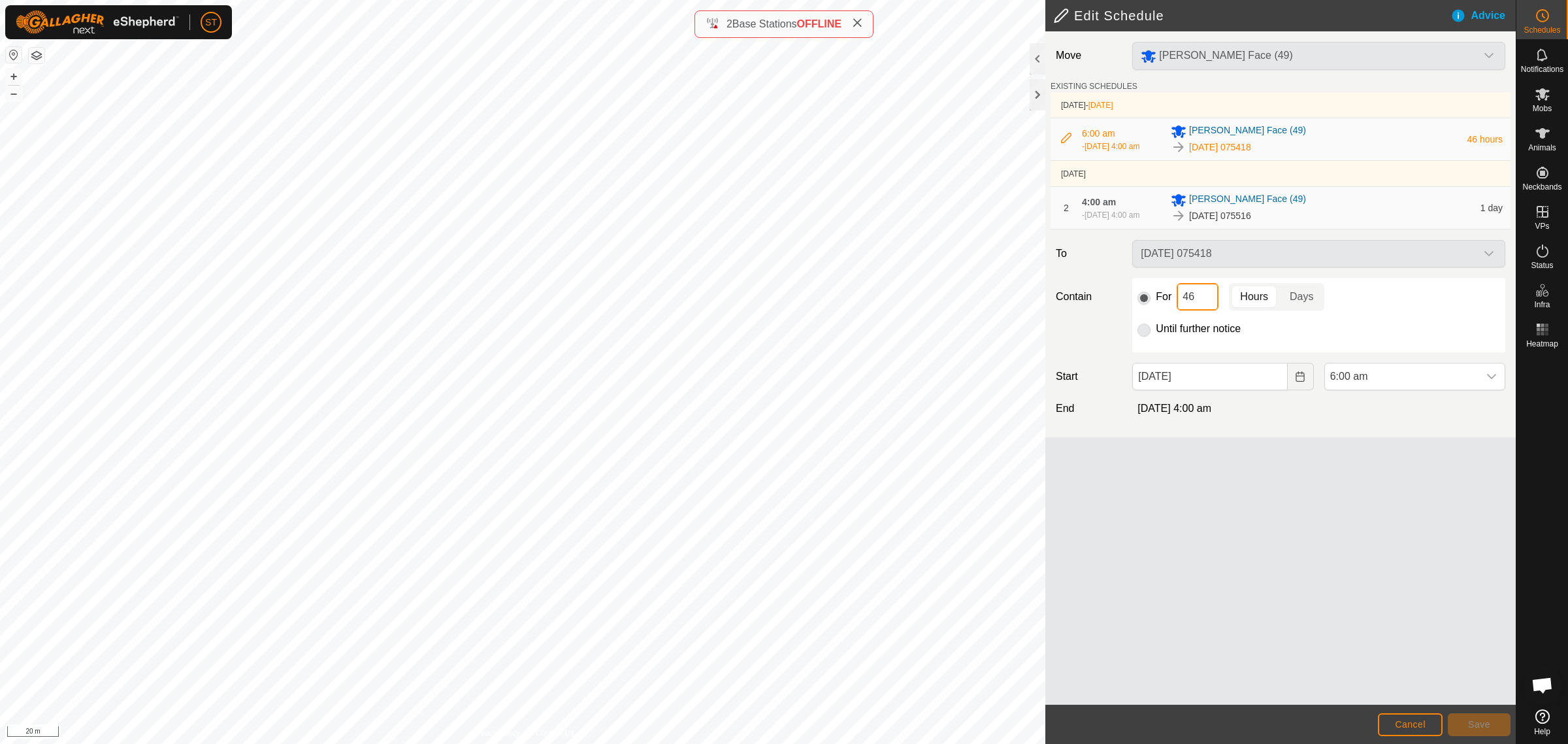
drag, startPoint x: 1207, startPoint y: 302, endPoint x: 1138, endPoint y: 302, distance: 69.0
click at [1138, 302] on div "For 46 Hours Days" at bounding box center [1319, 296] width 362 height 27
type input "24"
click at [1493, 723] on button "Save" at bounding box center [1479, 724] width 63 height 23
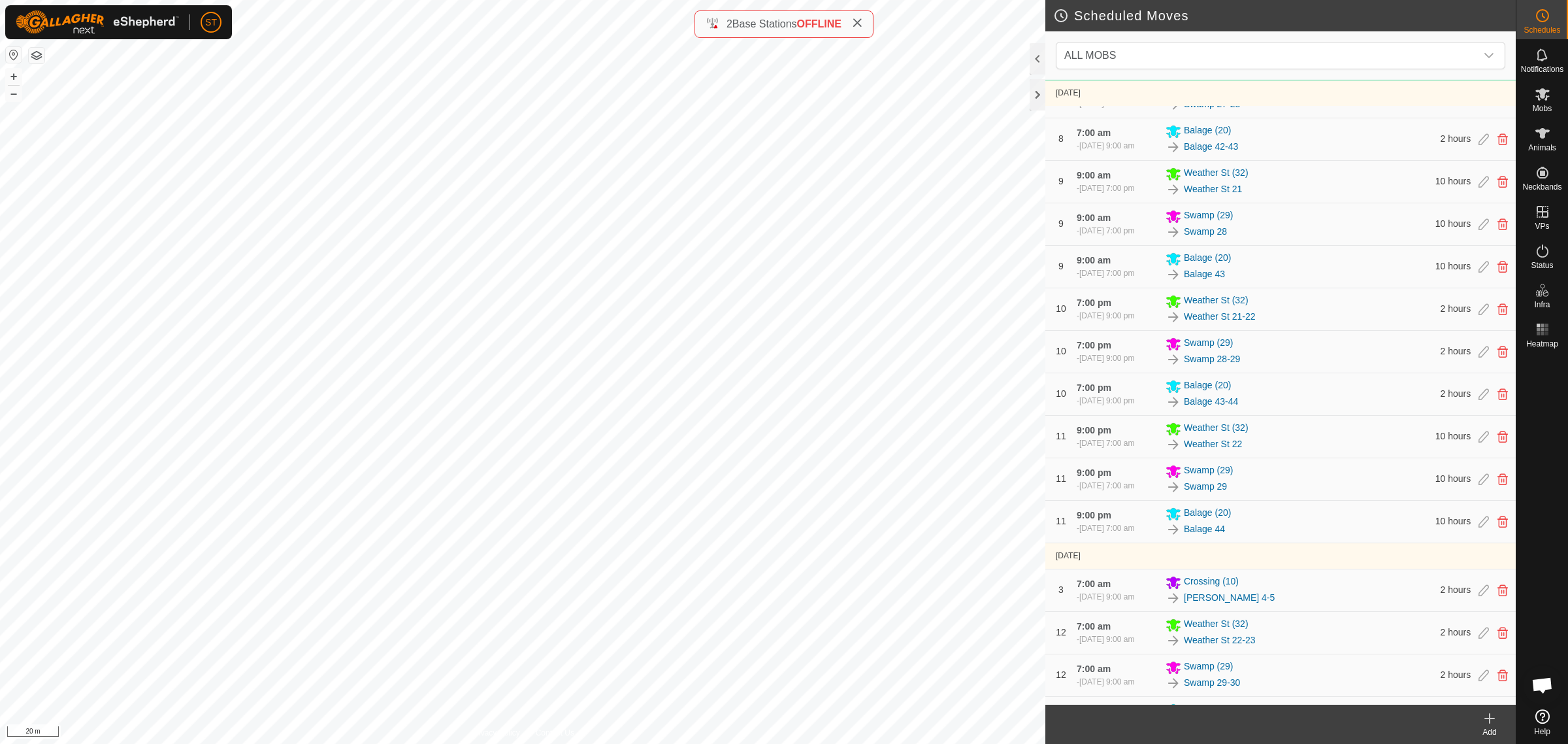
scroll to position [1635, 0]
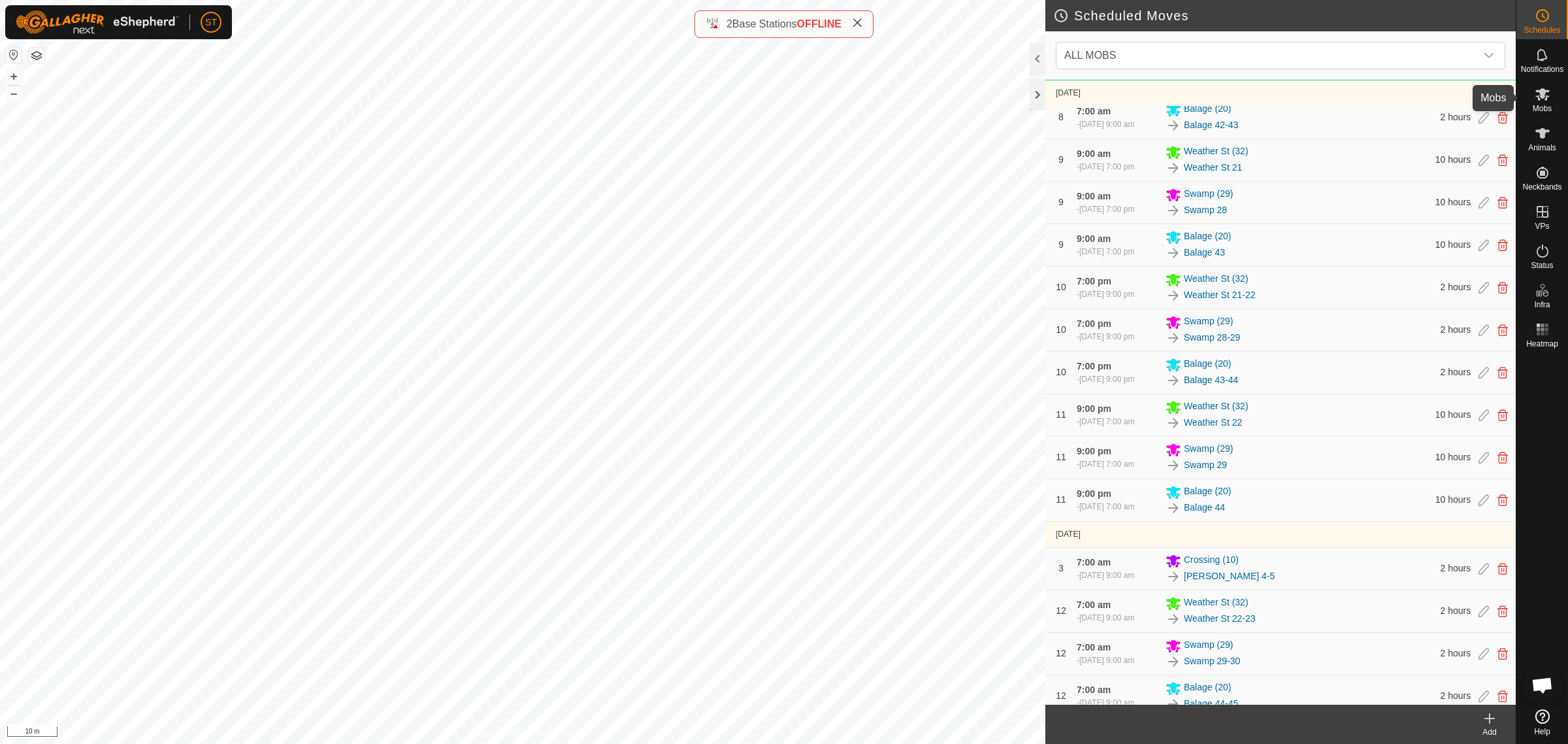
click at [1536, 93] on icon at bounding box center [1543, 94] width 16 height 16
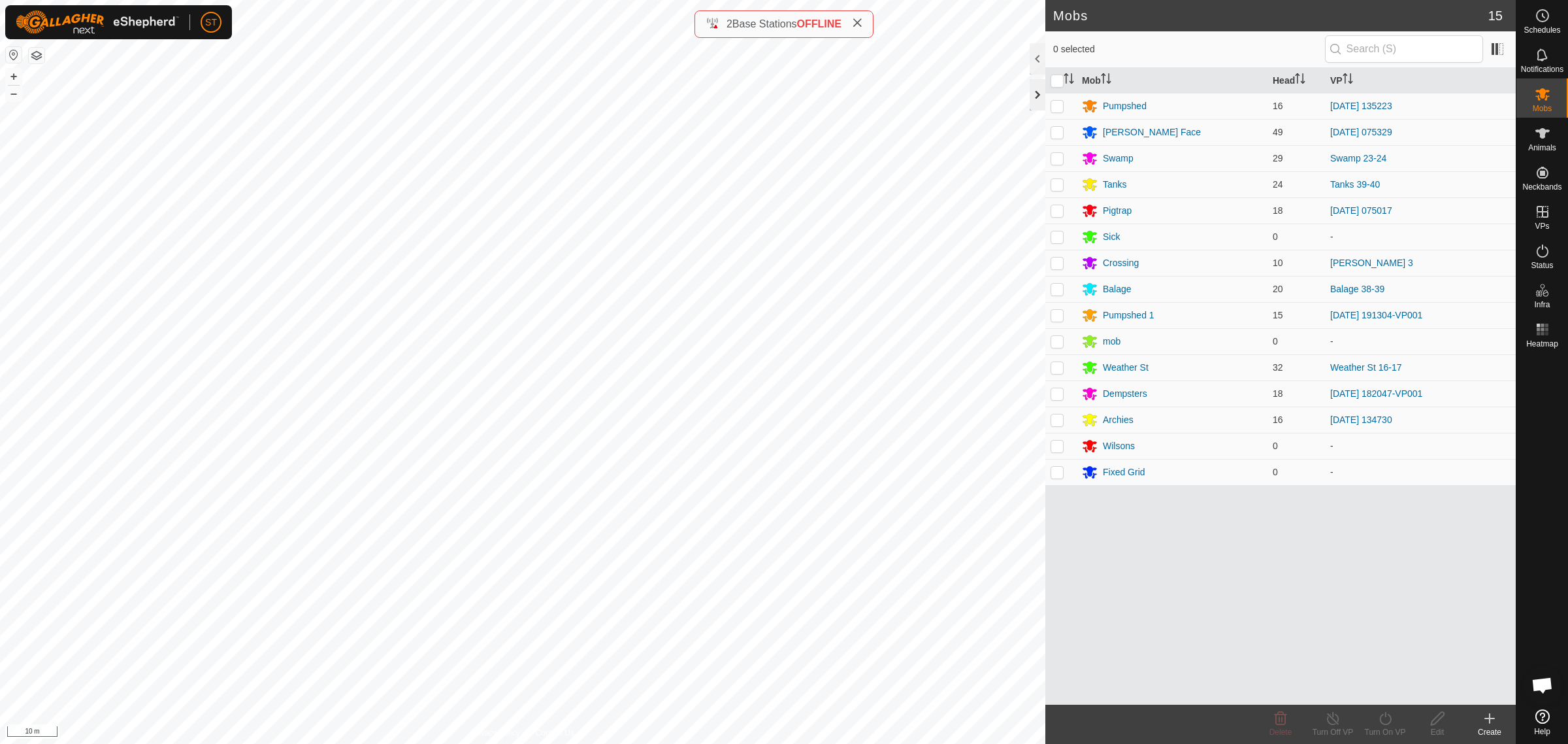
click at [1033, 95] on div at bounding box center [1038, 94] width 16 height 31
